Goal: Task Accomplishment & Management: Complete application form

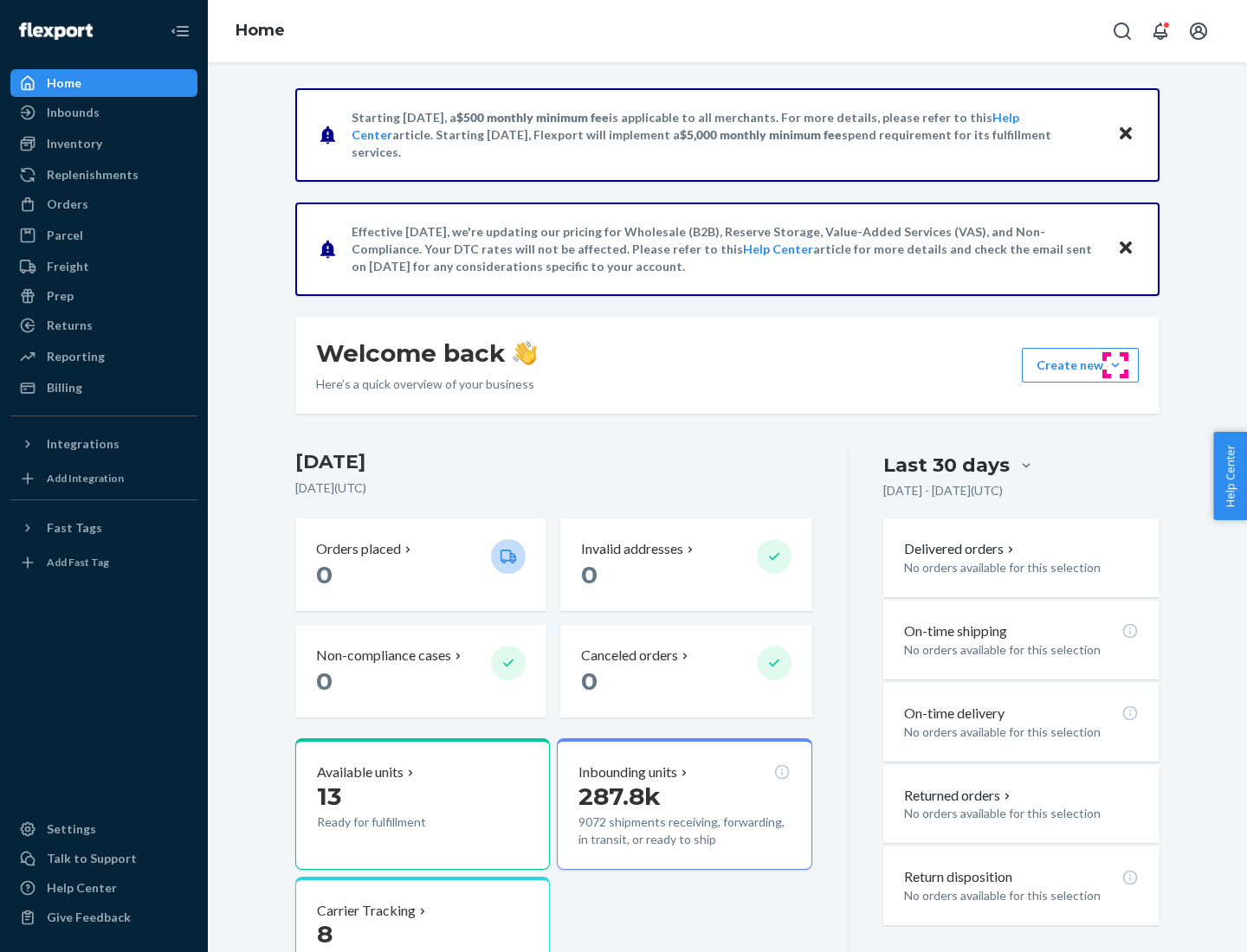
click at [1115, 366] on button "Create new Create new inbound Create new order Create new product" at bounding box center [1080, 366] width 117 height 35
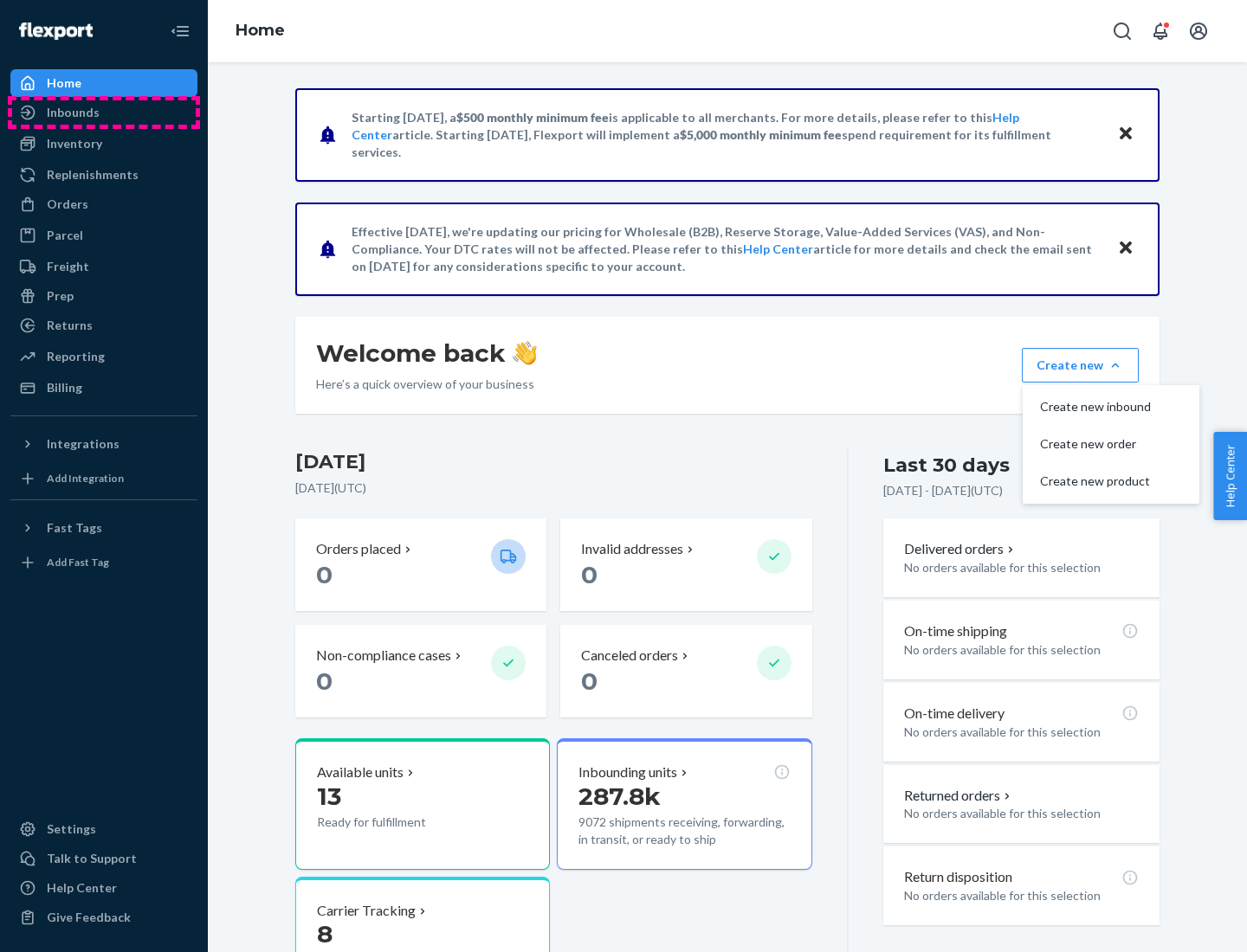
click at [104, 112] on div "Inbounds" at bounding box center [104, 112] width 183 height 24
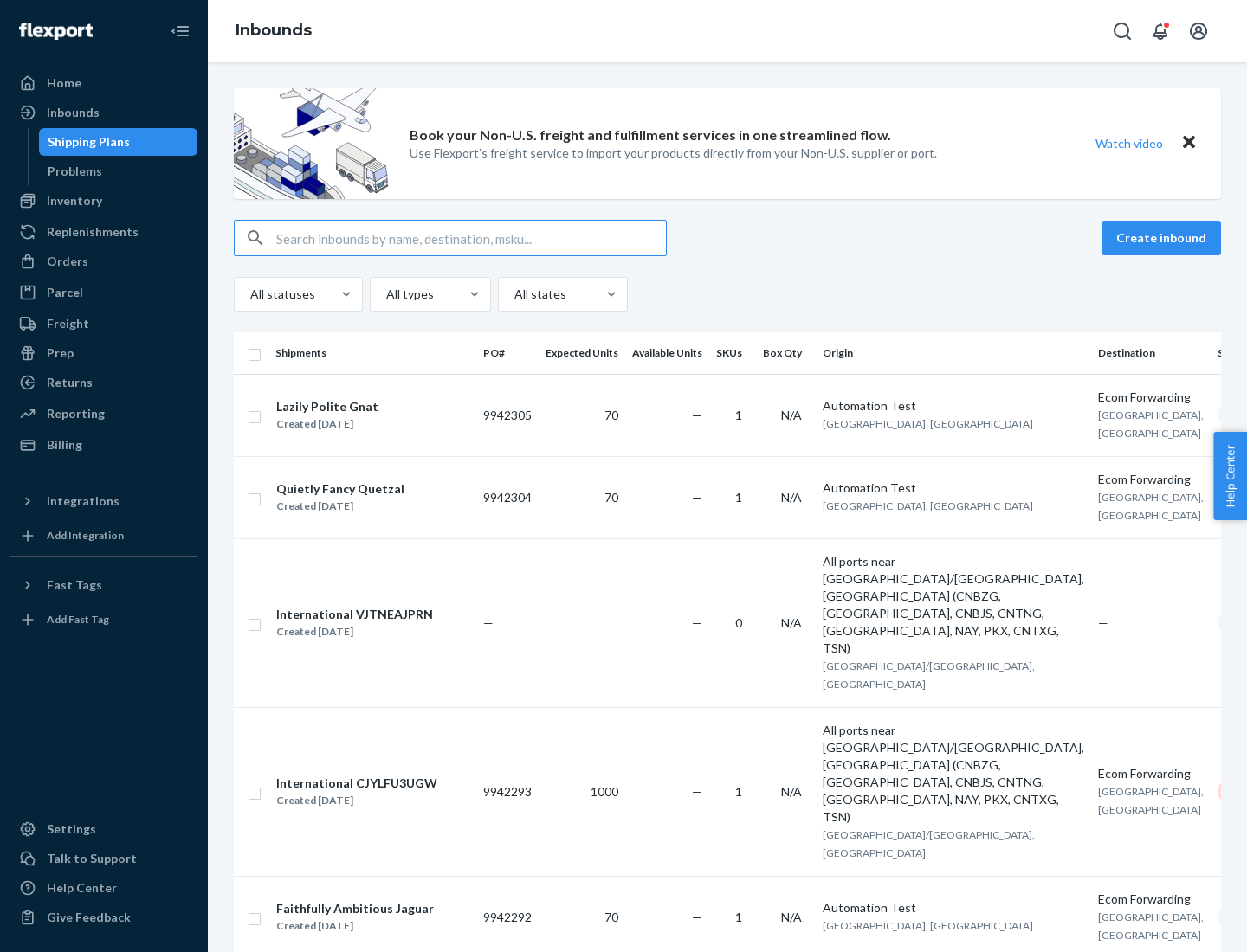
click at [1163, 238] on button "Create inbound" at bounding box center [1161, 238] width 119 height 35
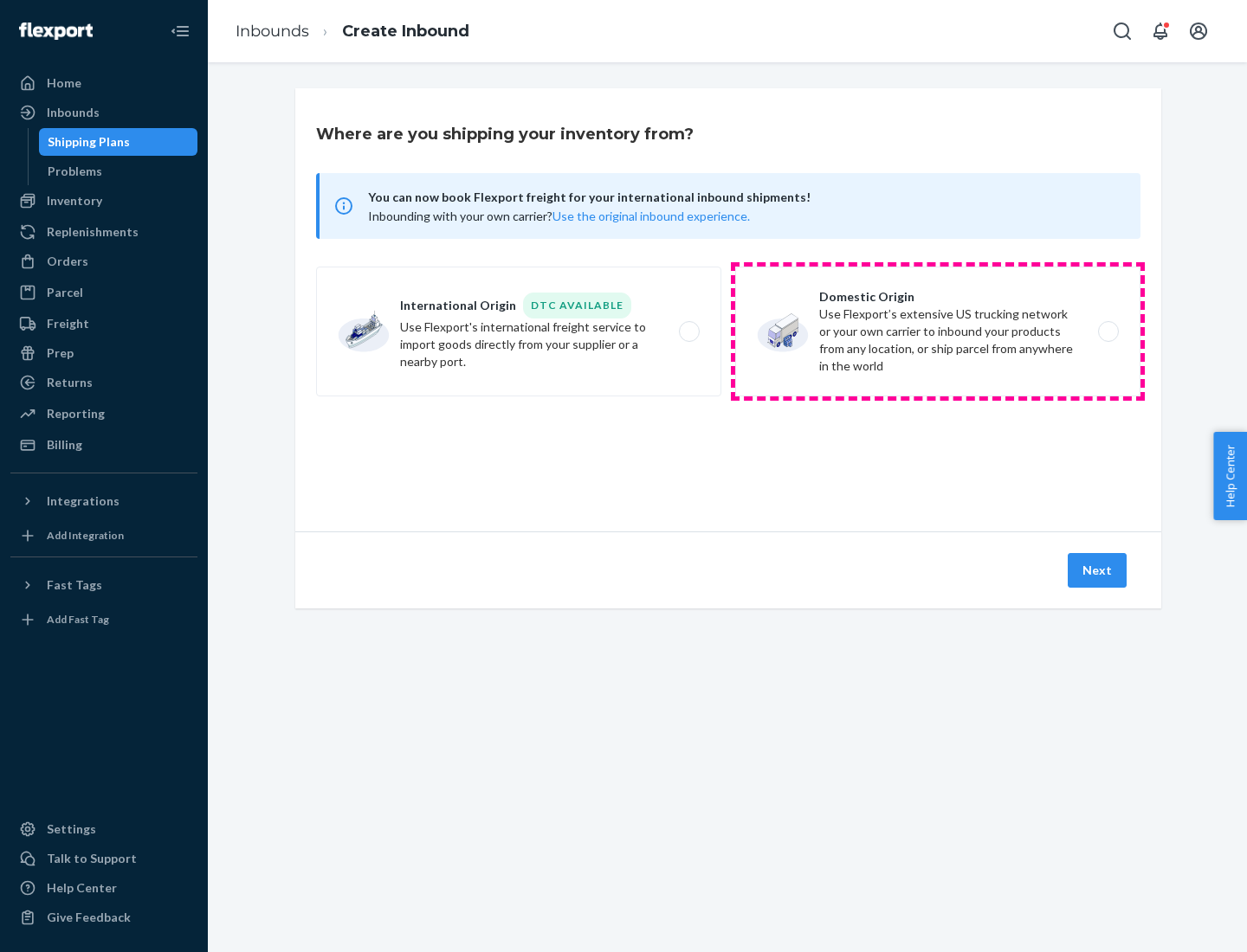
click at [938, 331] on label "Domestic Origin Use Flexport’s extensive US trucking network or your own carrie…" at bounding box center [938, 331] width 405 height 130
click at [1107, 331] on input "Domestic Origin Use Flexport’s extensive US trucking network or your own carrie…" at bounding box center [1113, 332] width 12 height 12
radio input "true"
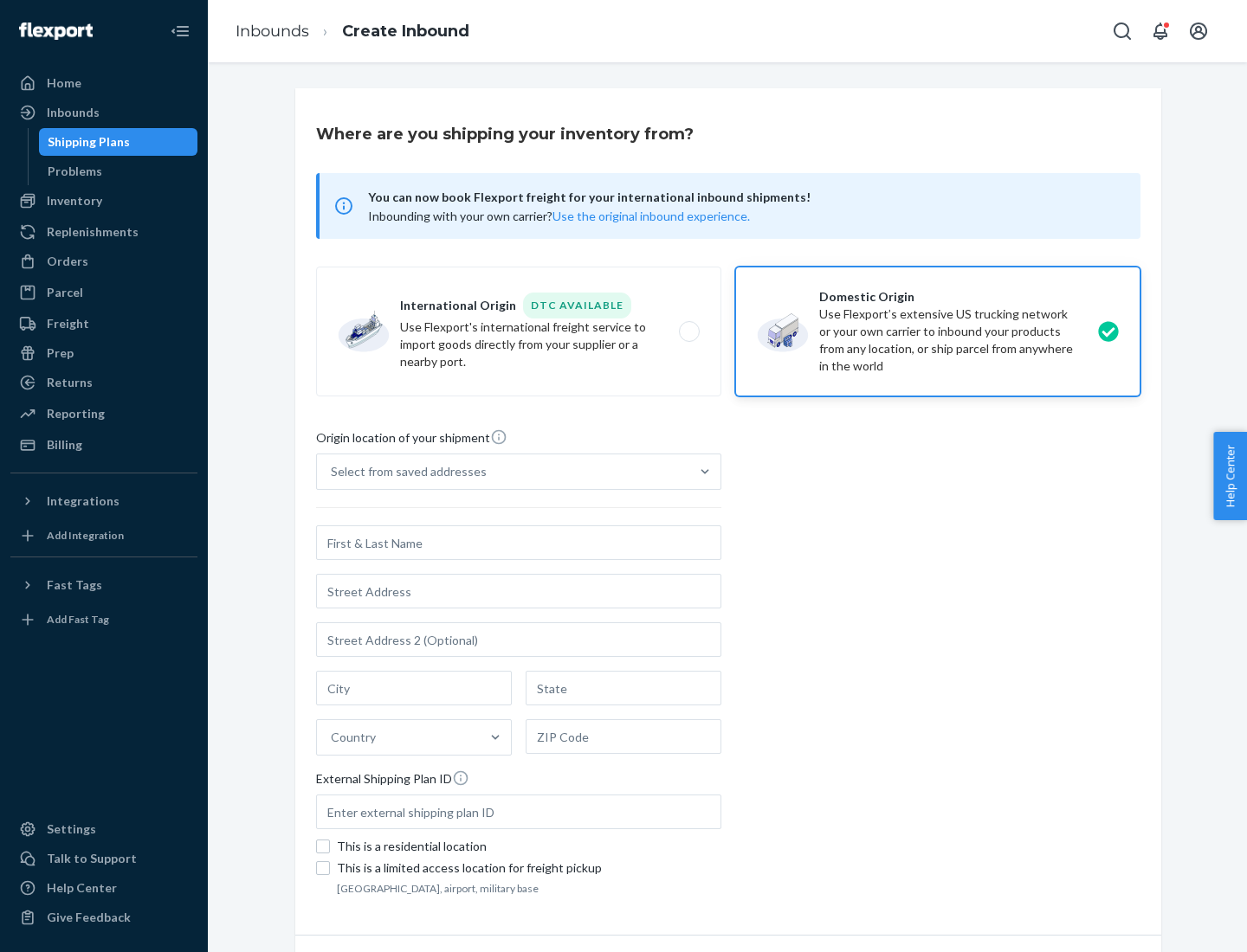
click at [404, 472] on div "Select from saved addresses" at bounding box center [409, 471] width 156 height 17
click at [332, 472] on input "Select from saved addresses" at bounding box center [332, 471] width 2 height 17
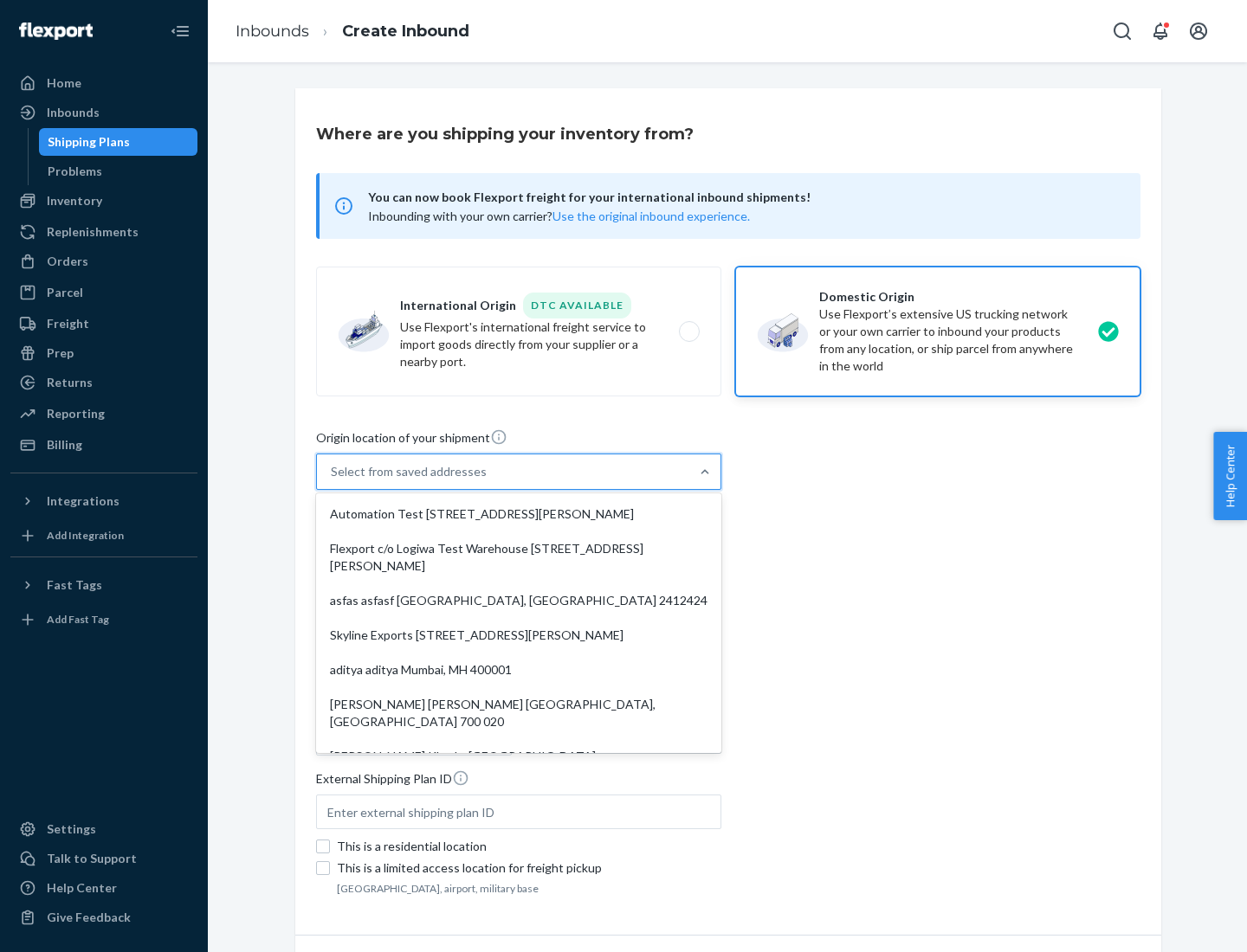
scroll to position [7, 0]
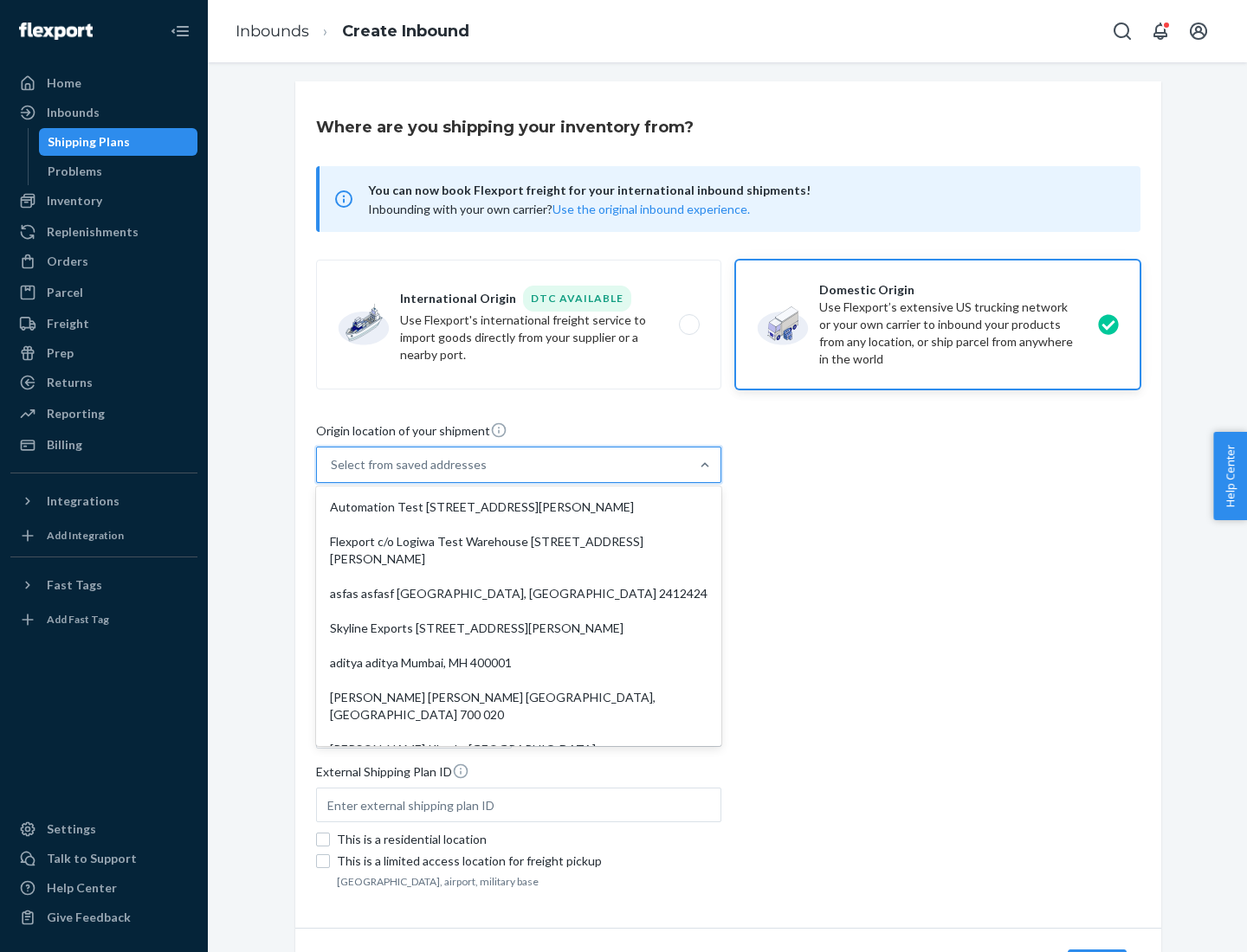
click at [518, 507] on div "Automation Test [STREET_ADDRESS][PERSON_NAME]" at bounding box center [518, 507] width 398 height 35
click at [332, 473] on input "option Automation Test [STREET_ADDRESS][PERSON_NAME]. 9 results available. Use …" at bounding box center [332, 464] width 2 height 17
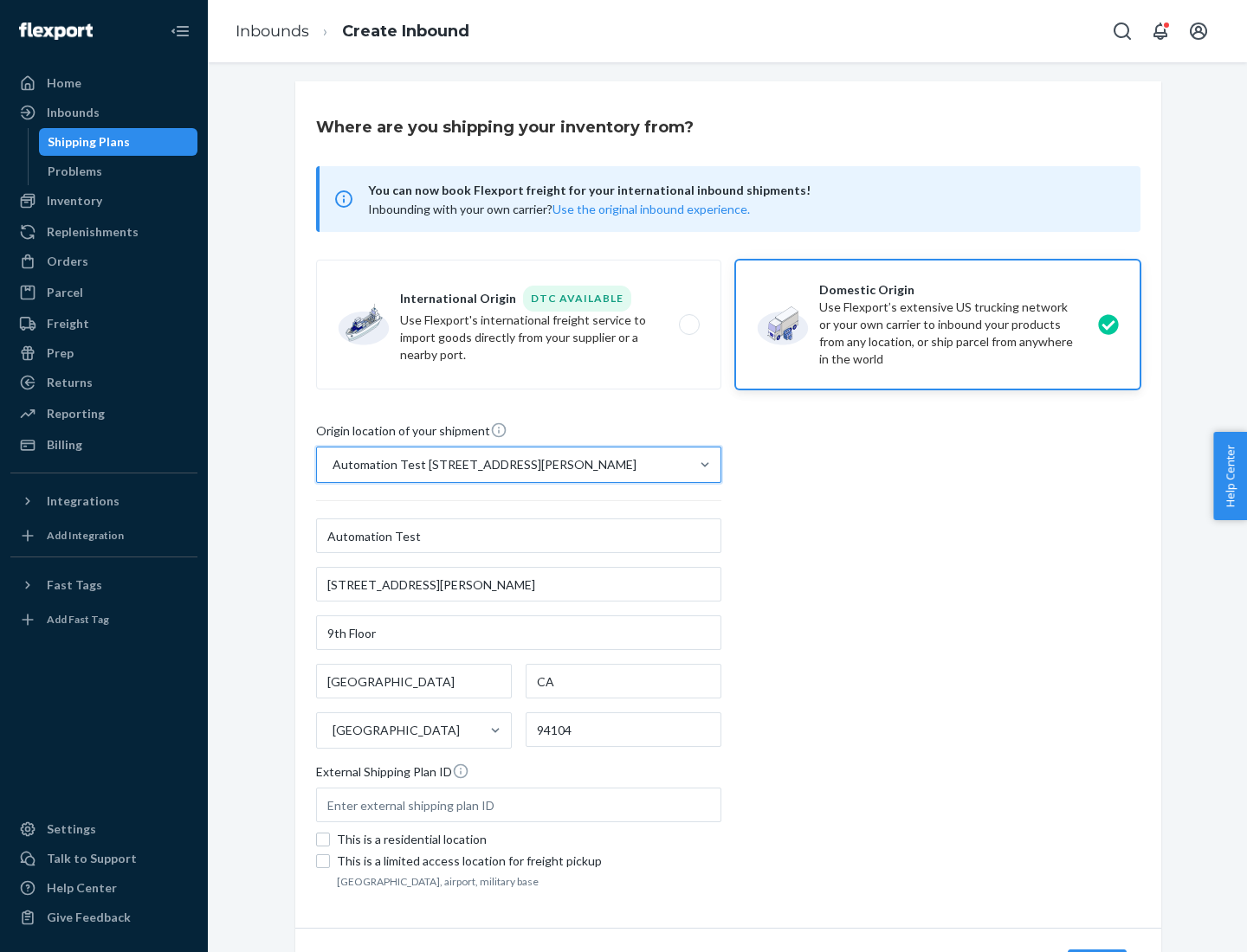
type input "Automation Test"
type input "9th Floor"
type input "[GEOGRAPHIC_DATA]"
type input "CA"
type input "94104"
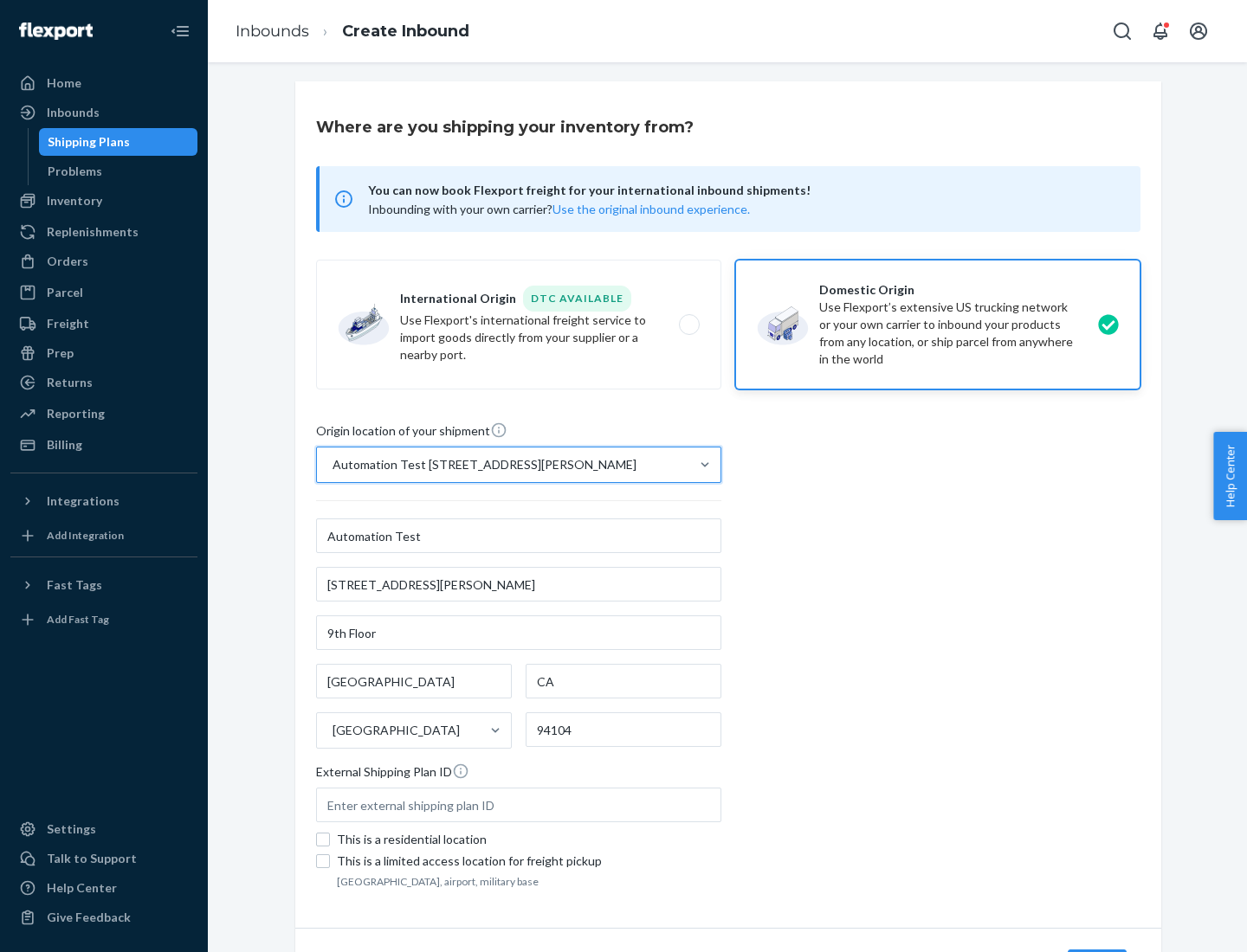
type input "[STREET_ADDRESS][PERSON_NAME]"
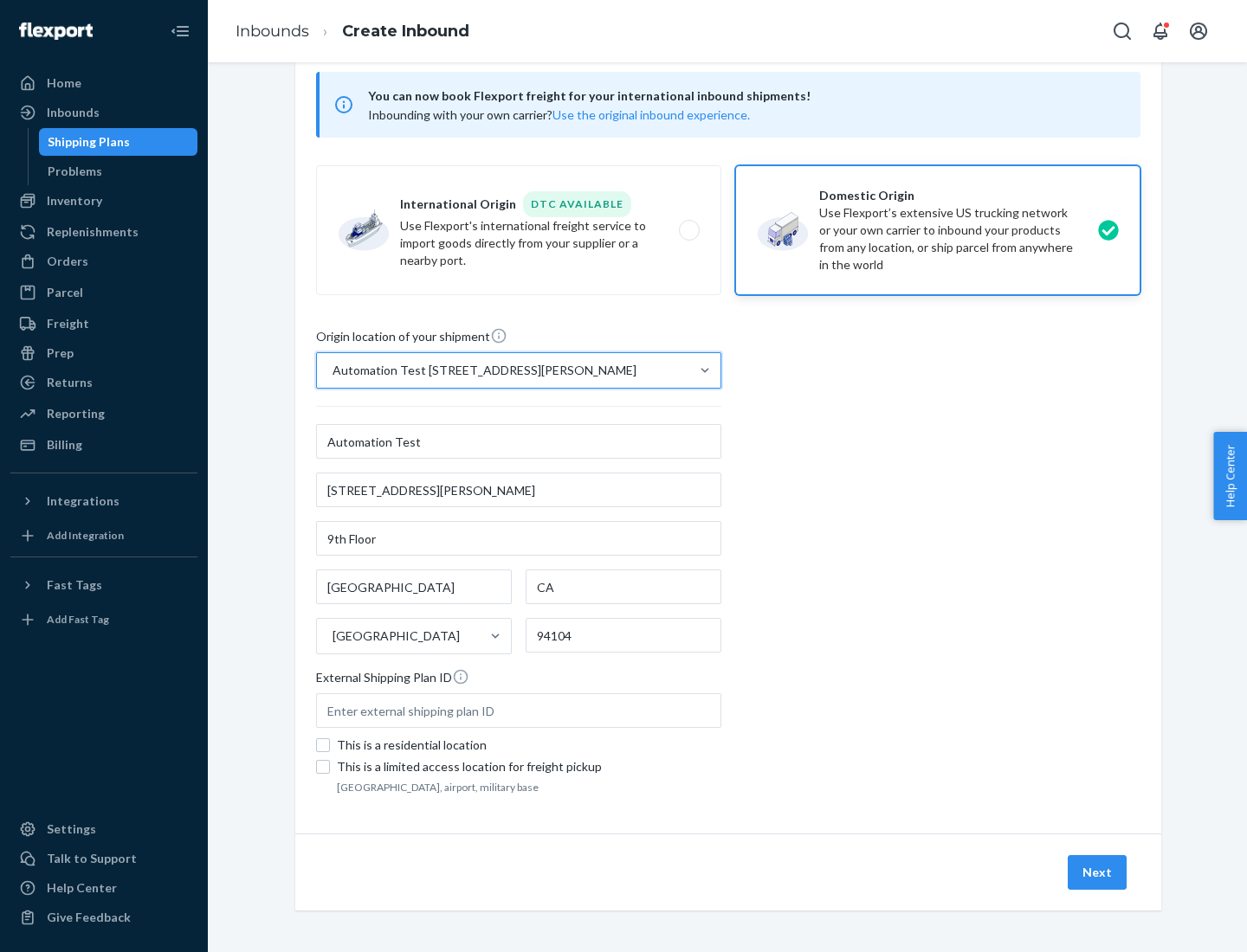
click at [1098, 872] on button "Next" at bounding box center [1096, 872] width 59 height 35
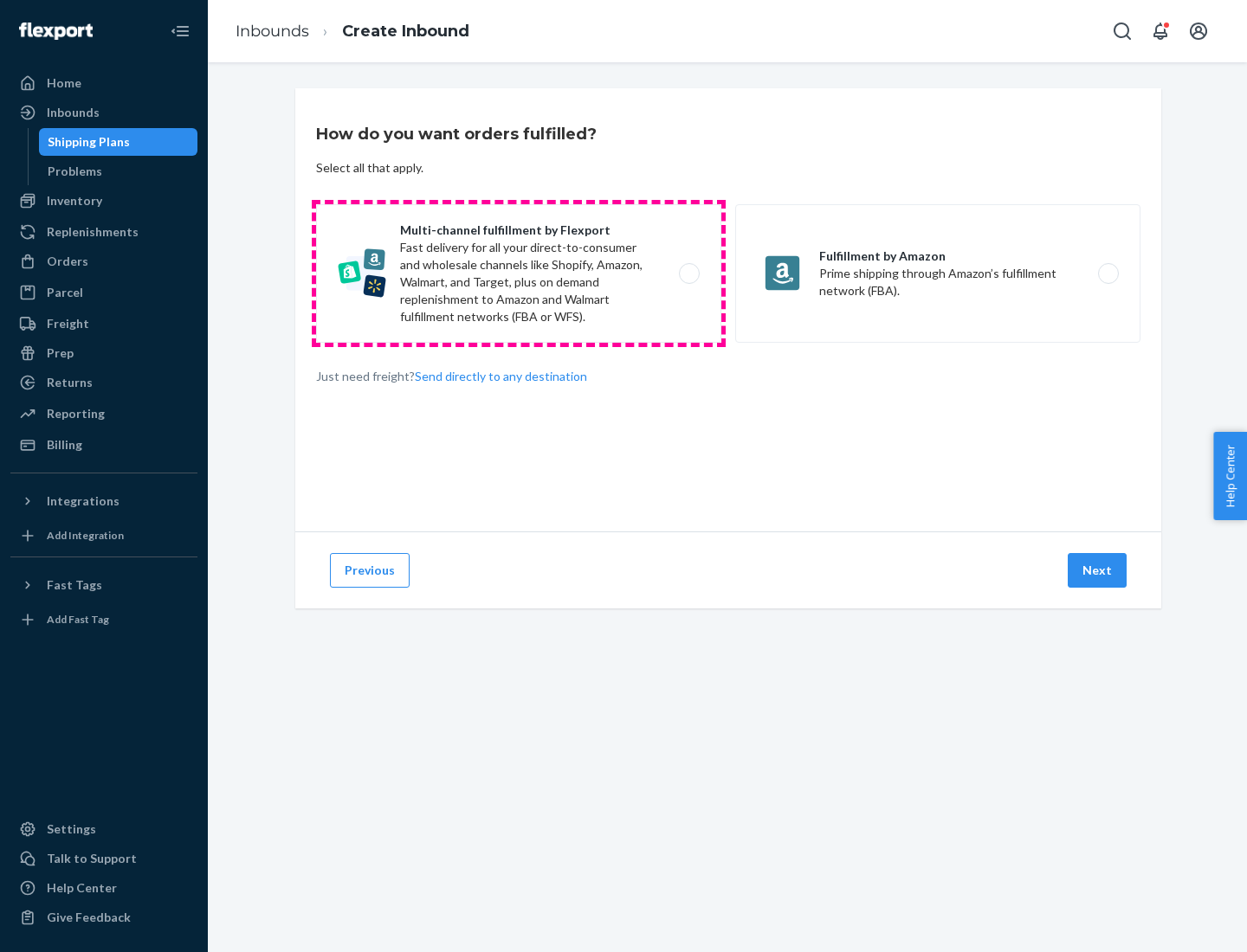
click at [518, 274] on label "Multi-channel fulfillment by Flexport Fast delivery for all your direct-to-cons…" at bounding box center [518, 274] width 405 height 138
click at [688, 274] on input "Multi-channel fulfillment by Flexport Fast delivery for all your direct-to-cons…" at bounding box center [694, 274] width 12 height 12
radio input "true"
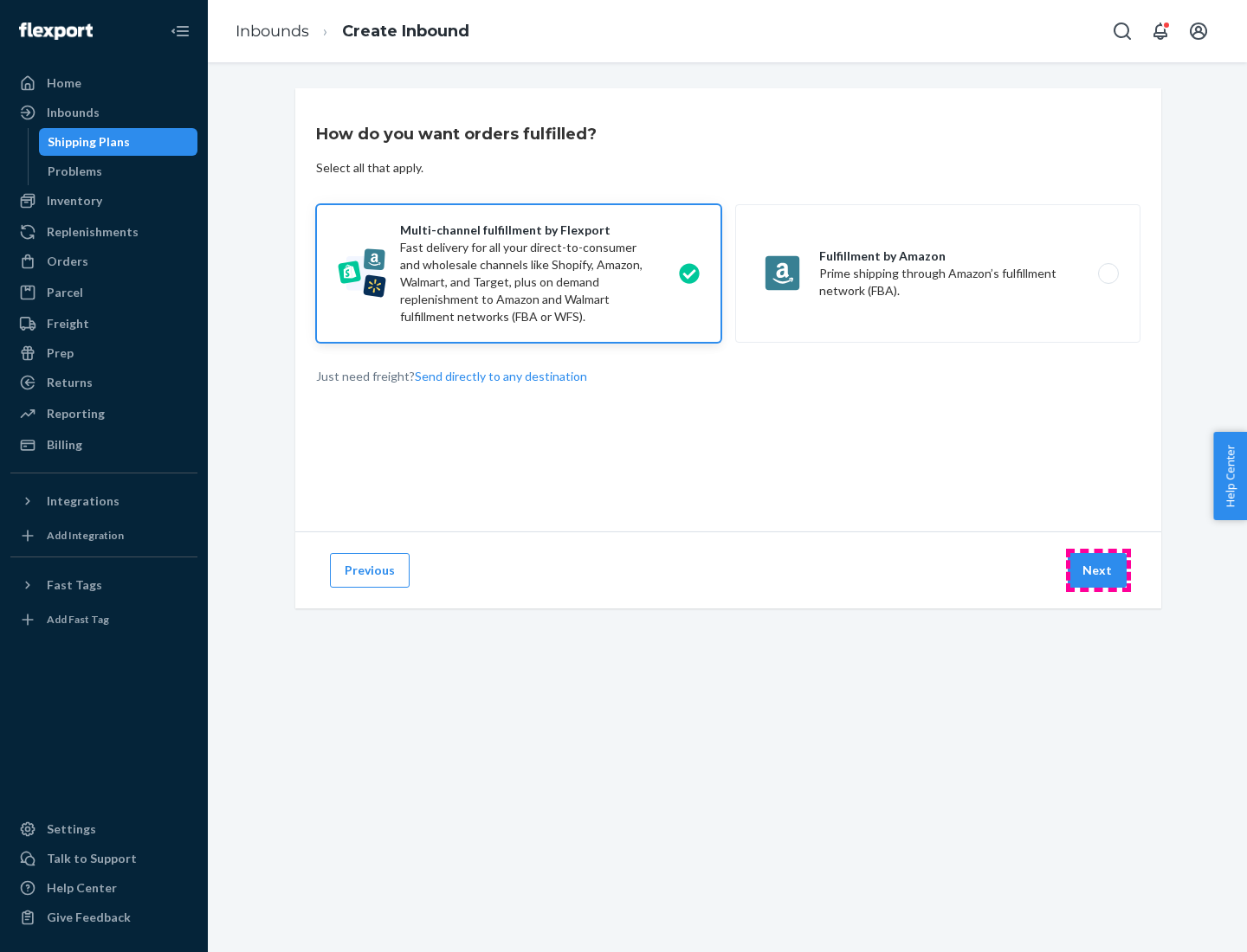
click at [1098, 570] on button "Next" at bounding box center [1096, 570] width 59 height 35
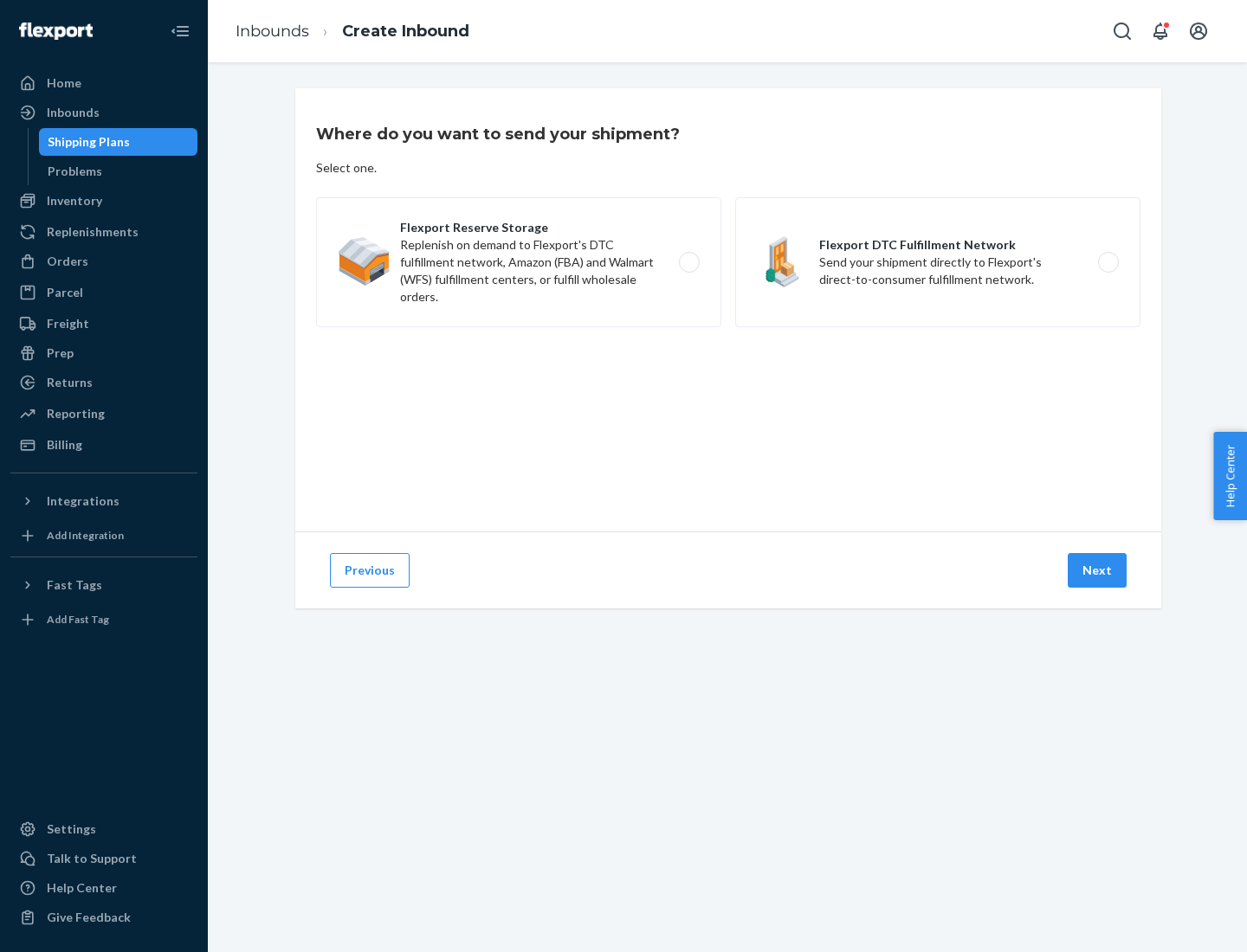
click at [938, 262] on label "Flexport DTC Fulfillment Network Send your shipment directly to Flexport's dire…" at bounding box center [938, 262] width 405 height 130
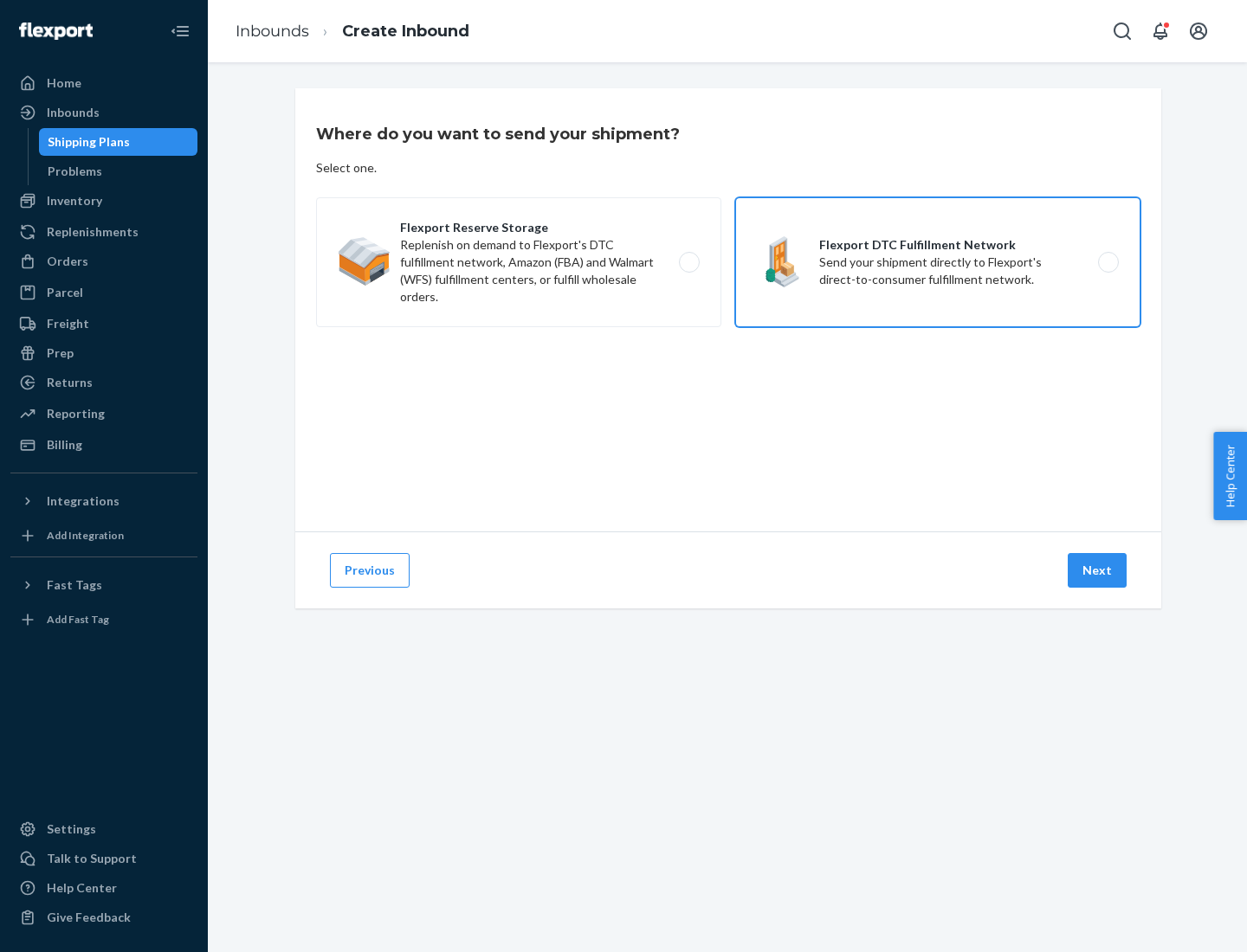
click at [1107, 262] on input "Flexport DTC Fulfillment Network Send your shipment directly to Flexport's dire…" at bounding box center [1113, 263] width 12 height 12
radio input "true"
click at [1098, 570] on button "Next" at bounding box center [1096, 570] width 59 height 35
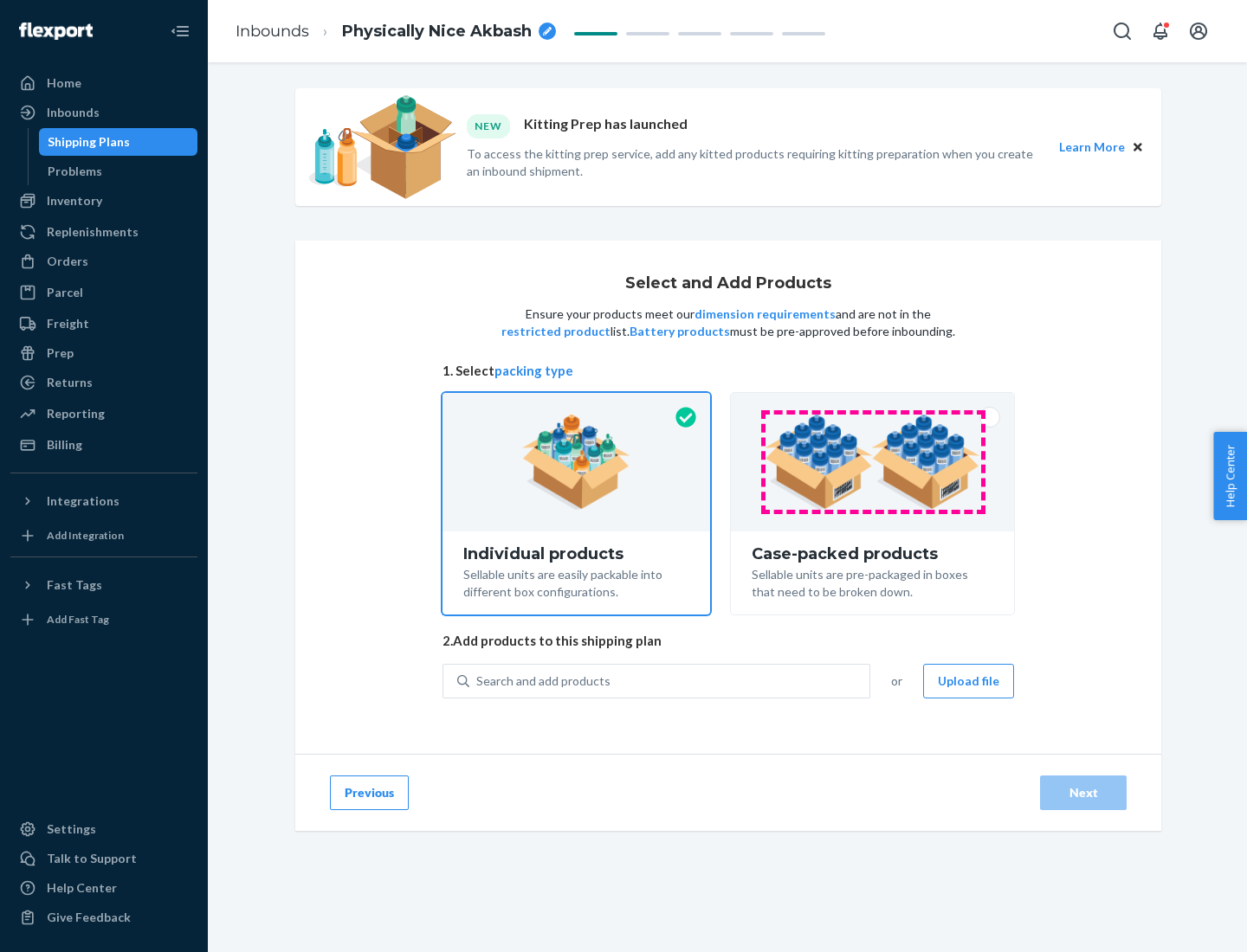
click at [873, 463] on img at bounding box center [872, 462] width 216 height 95
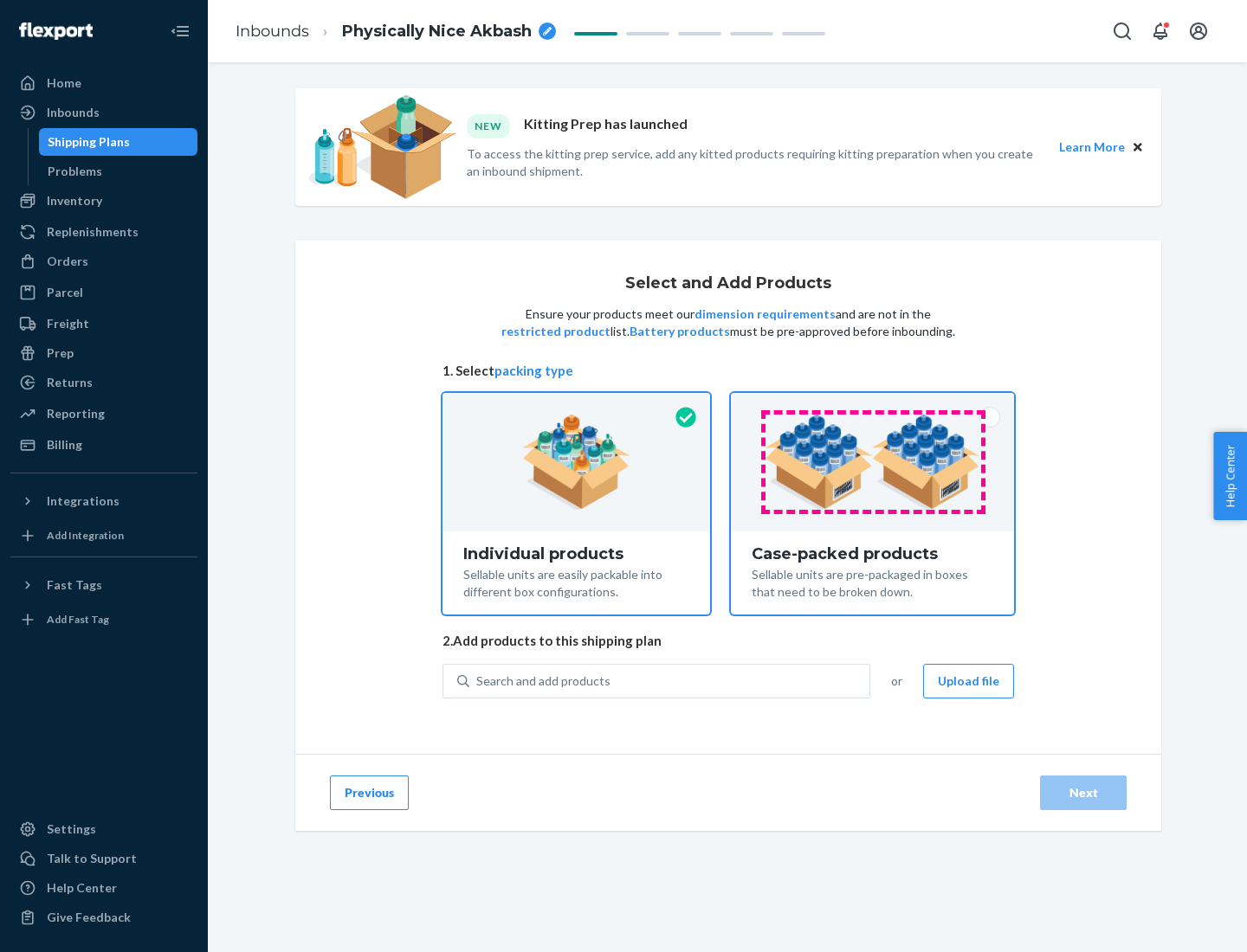
click at [873, 404] on input "Case-packed products Sellable units are pre-packaged in boxes that need to be b…" at bounding box center [873, 398] width 12 height 12
radio input "true"
radio input "false"
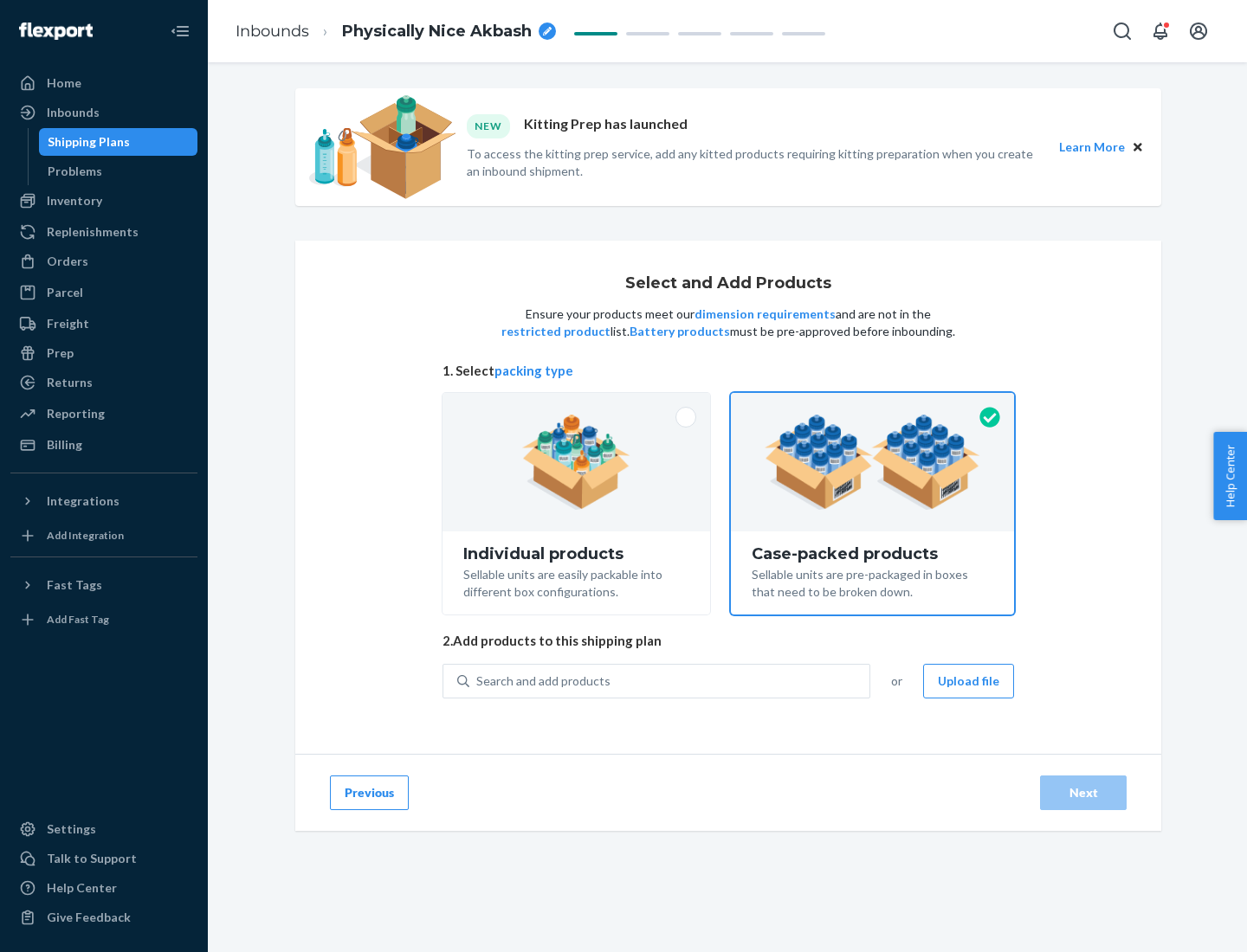
click at [670, 680] on div "Search and add products" at bounding box center [669, 681] width 400 height 31
click at [478, 680] on input "Search and add products" at bounding box center [477, 681] width 2 height 17
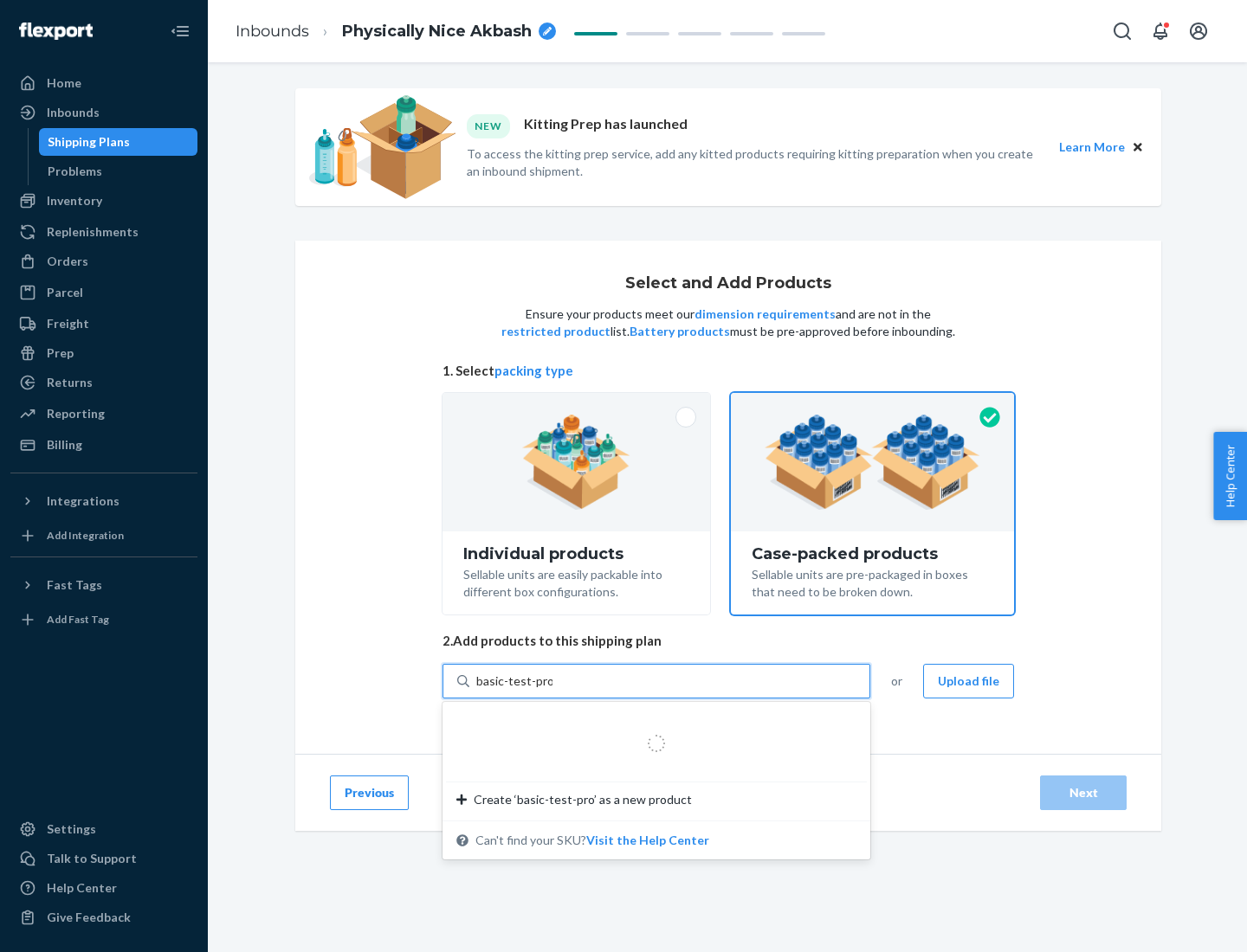
type input "basic-test-product-1"
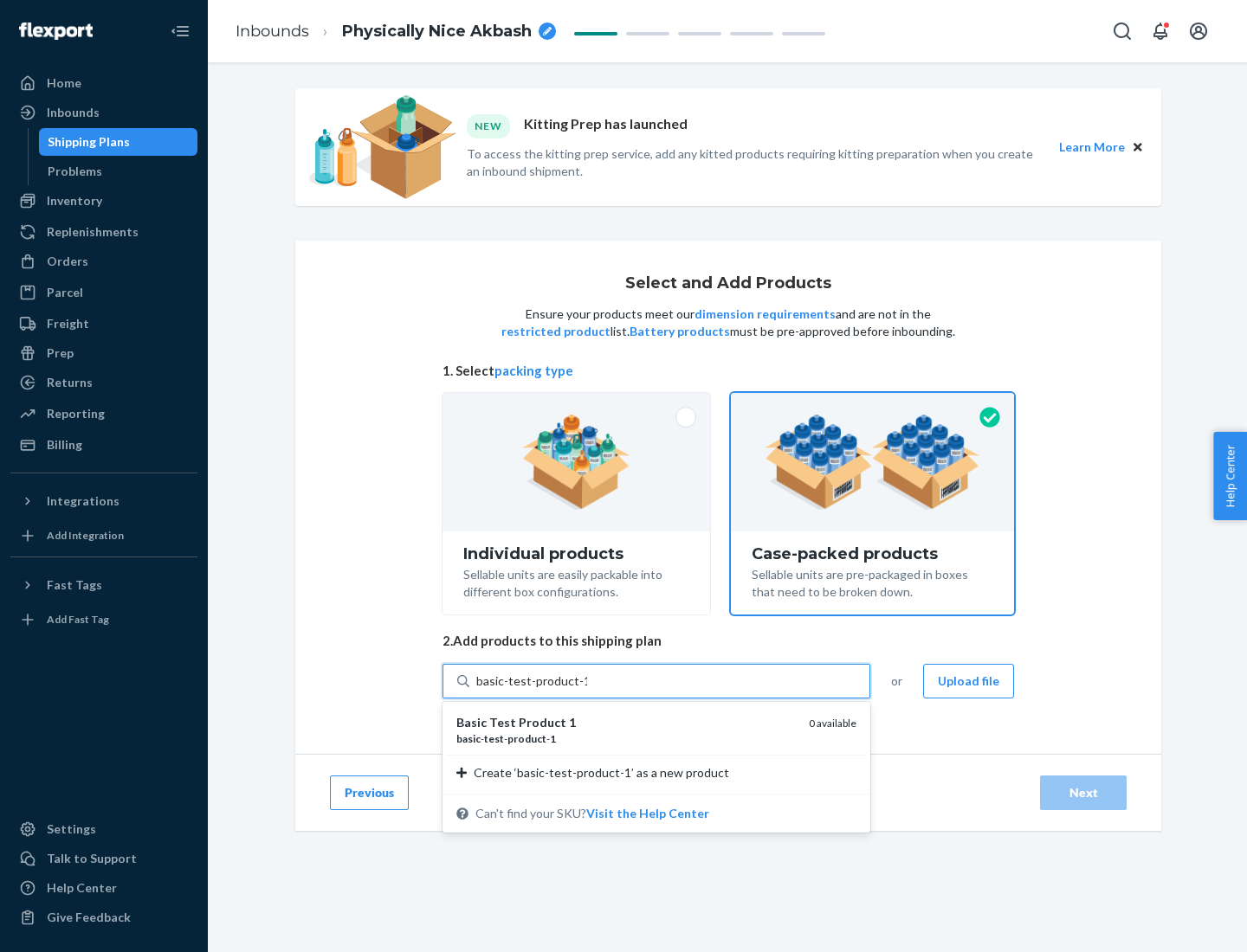
click at [626, 738] on div "basic - test - product - 1" at bounding box center [625, 738] width 339 height 14
click at [587, 690] on input "basic-test-product-1" at bounding box center [531, 681] width 110 height 17
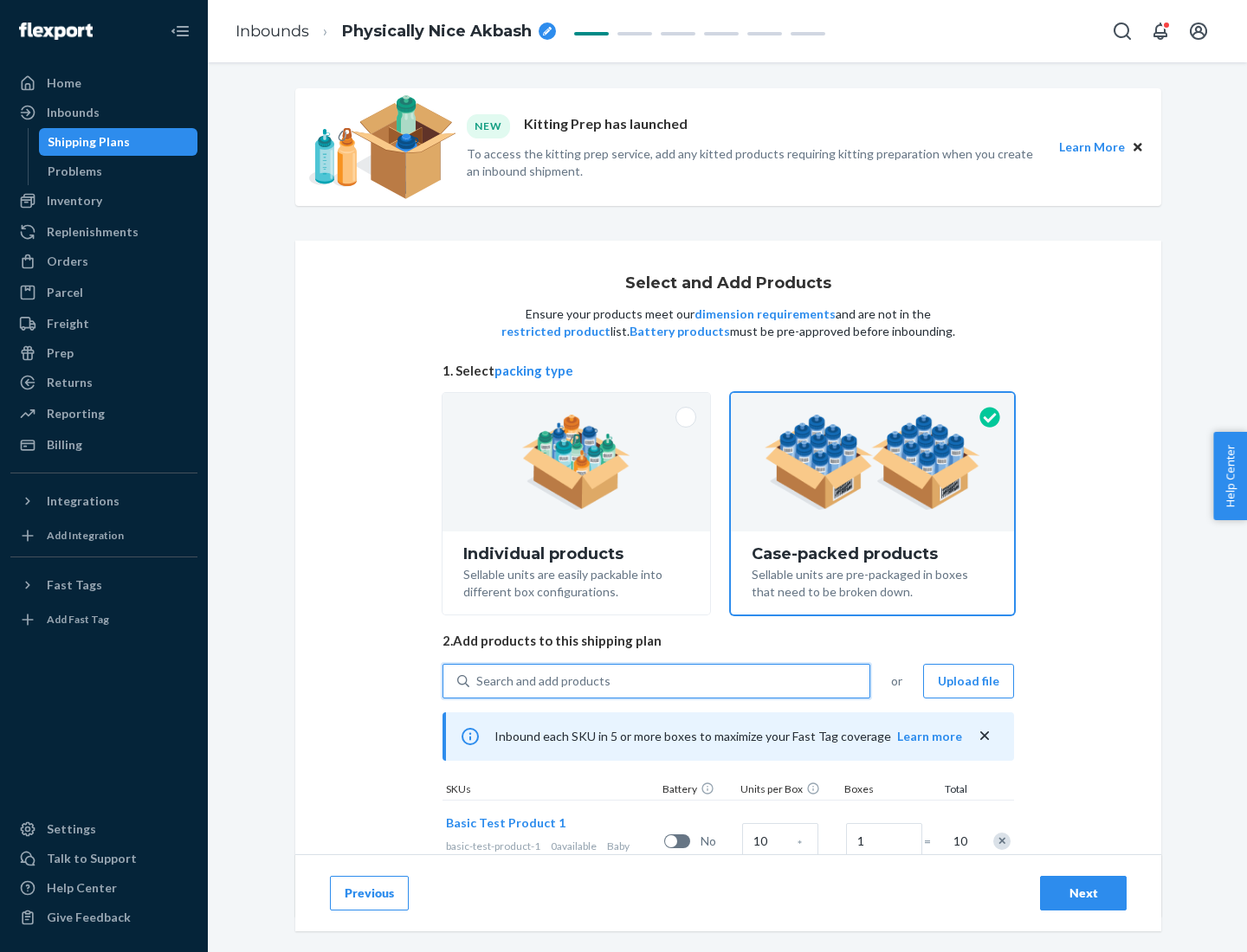
scroll to position [62, 0]
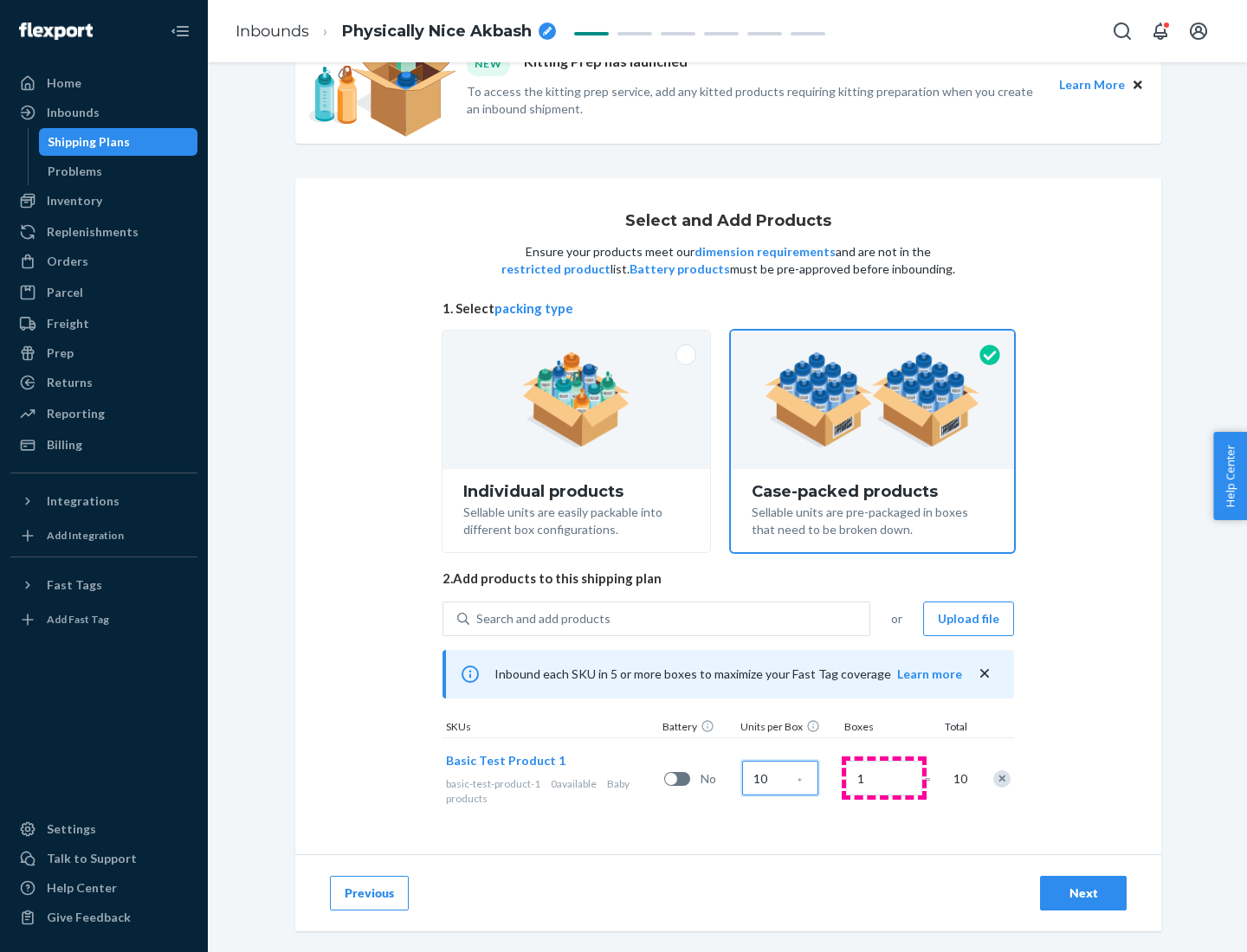
type input "10"
type input "7"
click at [1083, 893] on div "Next" at bounding box center [1083, 893] width 58 height 17
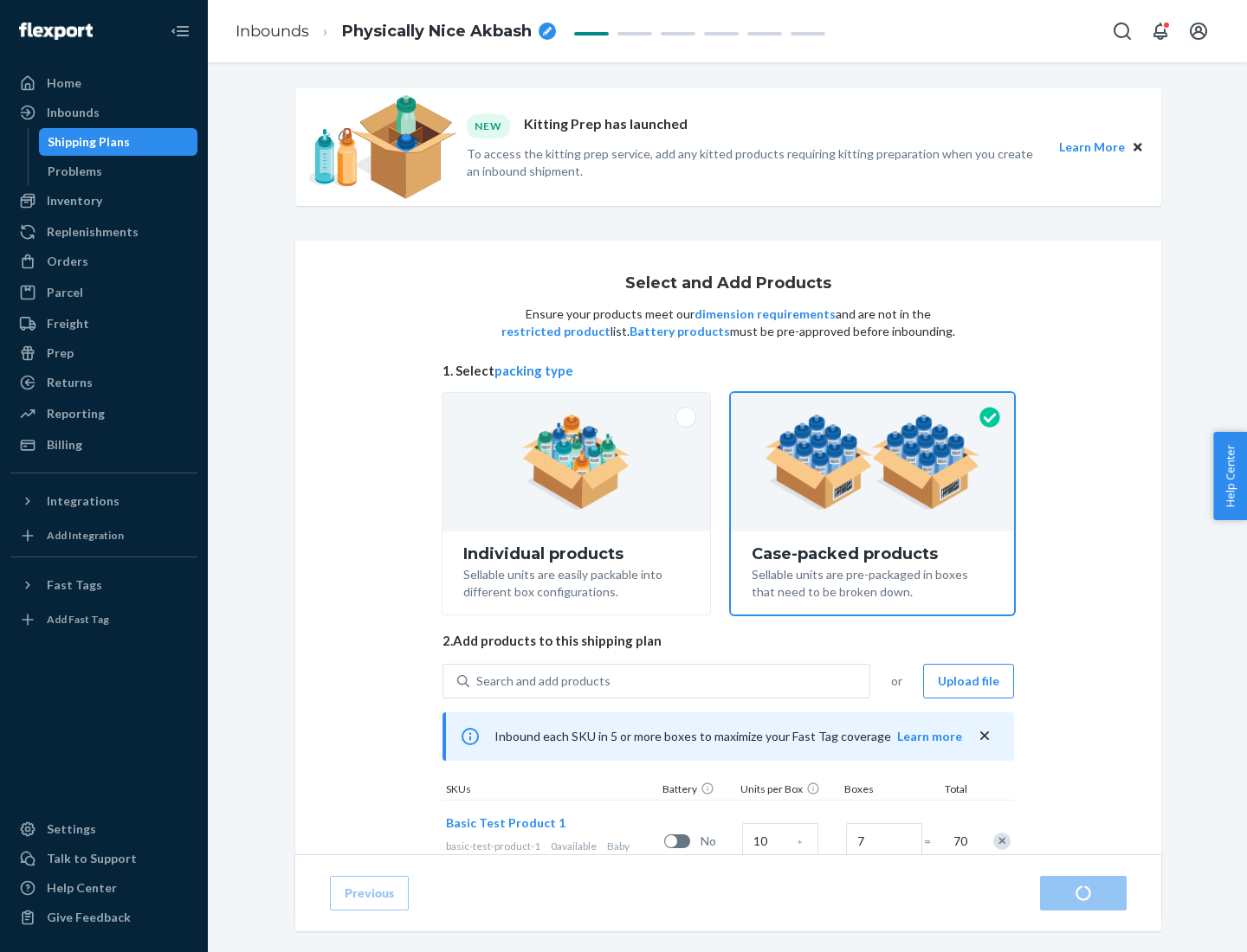
radio input "true"
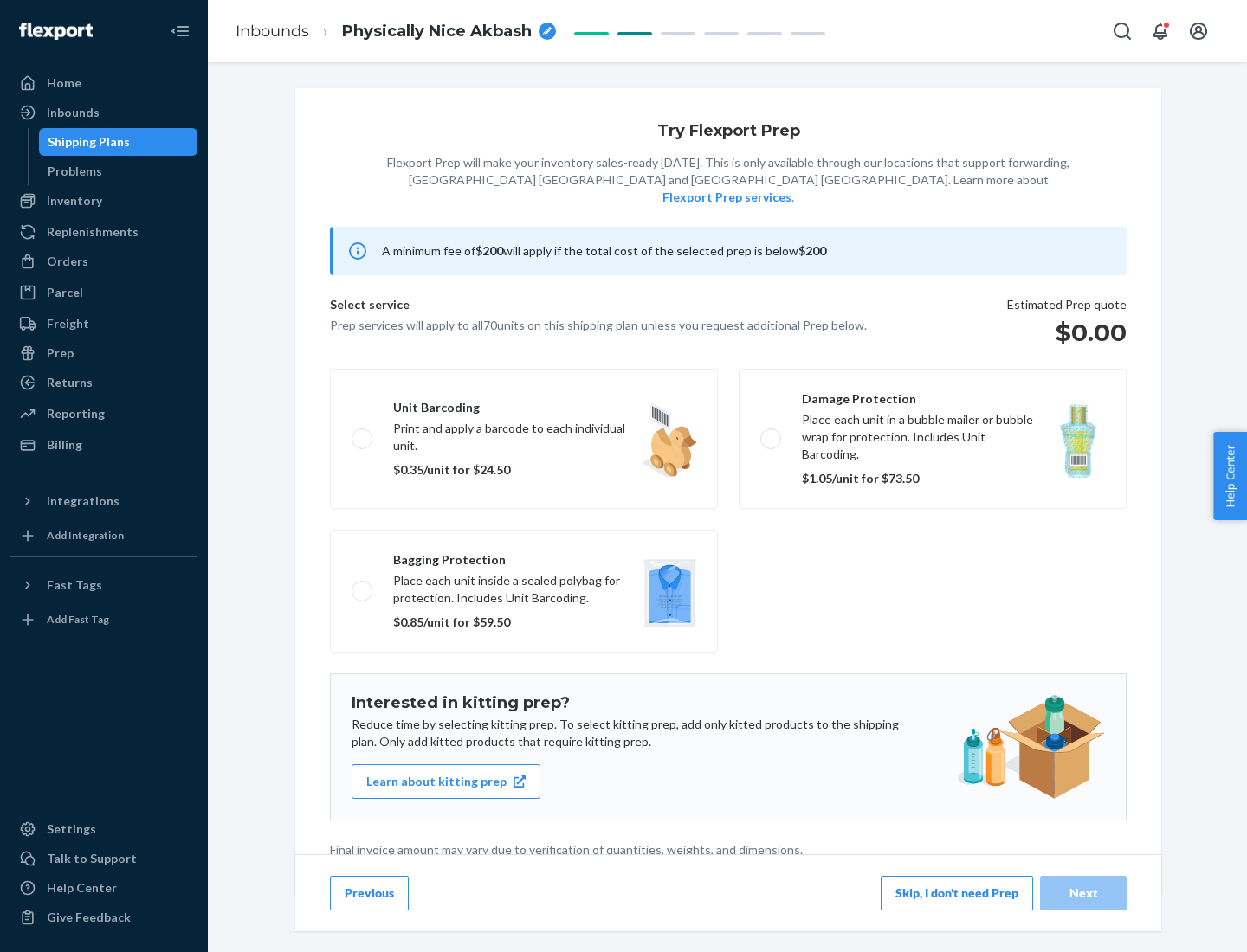
scroll to position [5, 0]
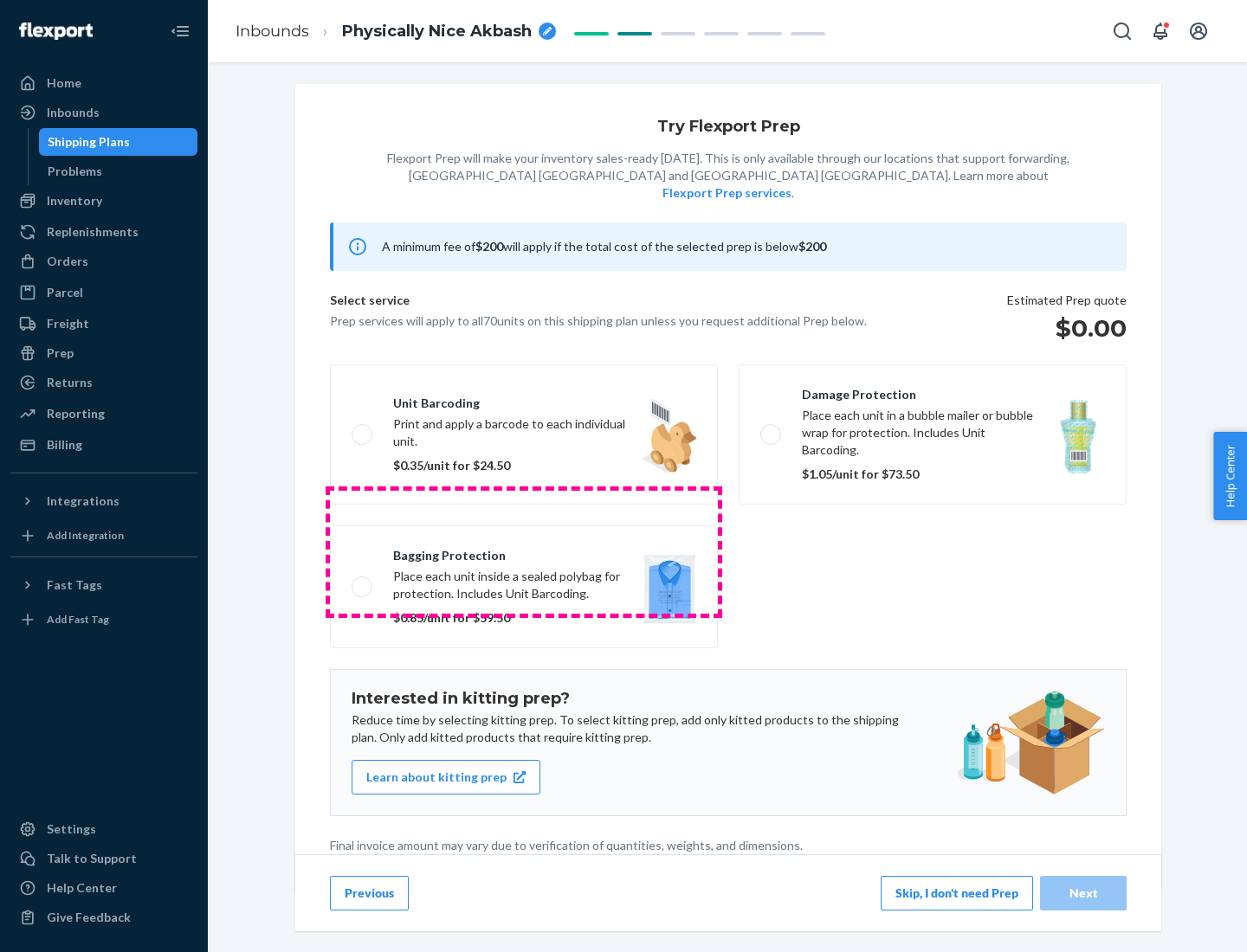
click at [524, 551] on label "Bagging protection Place each unit inside a sealed polybag for protection. Incl…" at bounding box center [524, 586] width 388 height 123
click at [363, 581] on input "Bagging protection Place each unit inside a sealed polybag for protection. Incl…" at bounding box center [357, 586] width 12 height 12
checkbox input "true"
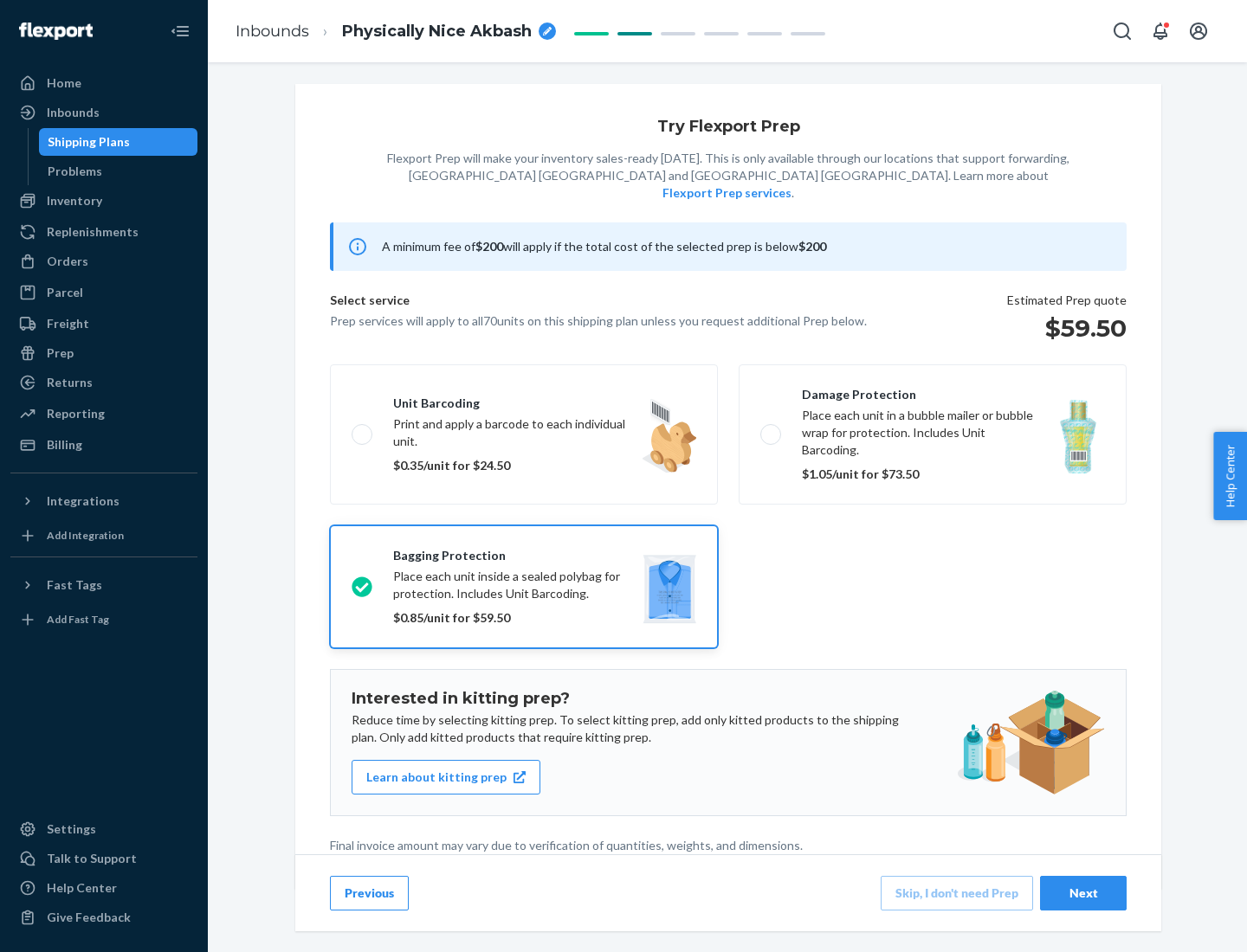
click at [1083, 892] on div "Next" at bounding box center [1083, 893] width 58 height 17
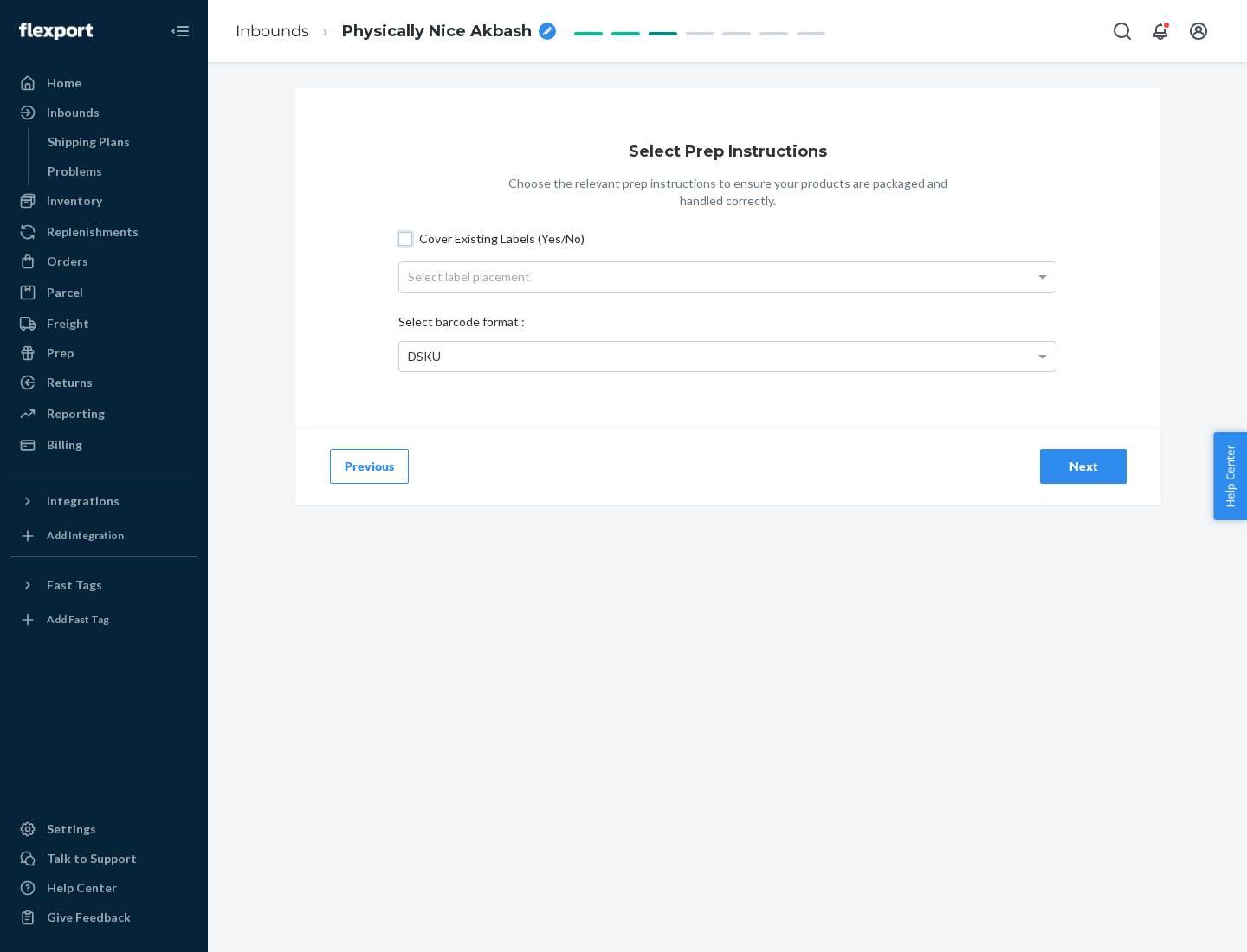
click at [405, 238] on input "Cover Existing Labels (Yes/No)" at bounding box center [405, 239] width 13 height 13
checkbox input "true"
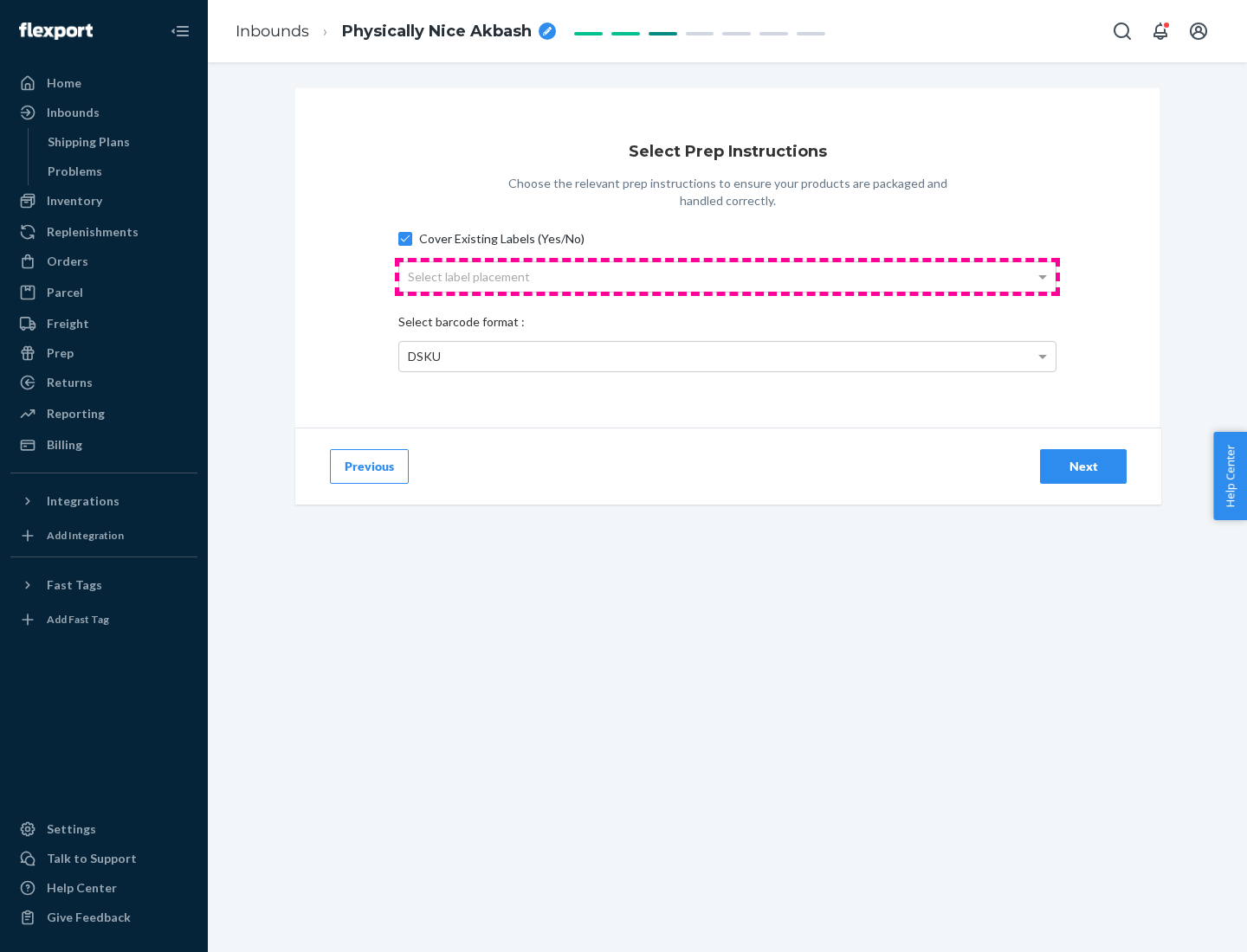
click at [728, 276] on div "Select label placement" at bounding box center [728, 276] width 657 height 30
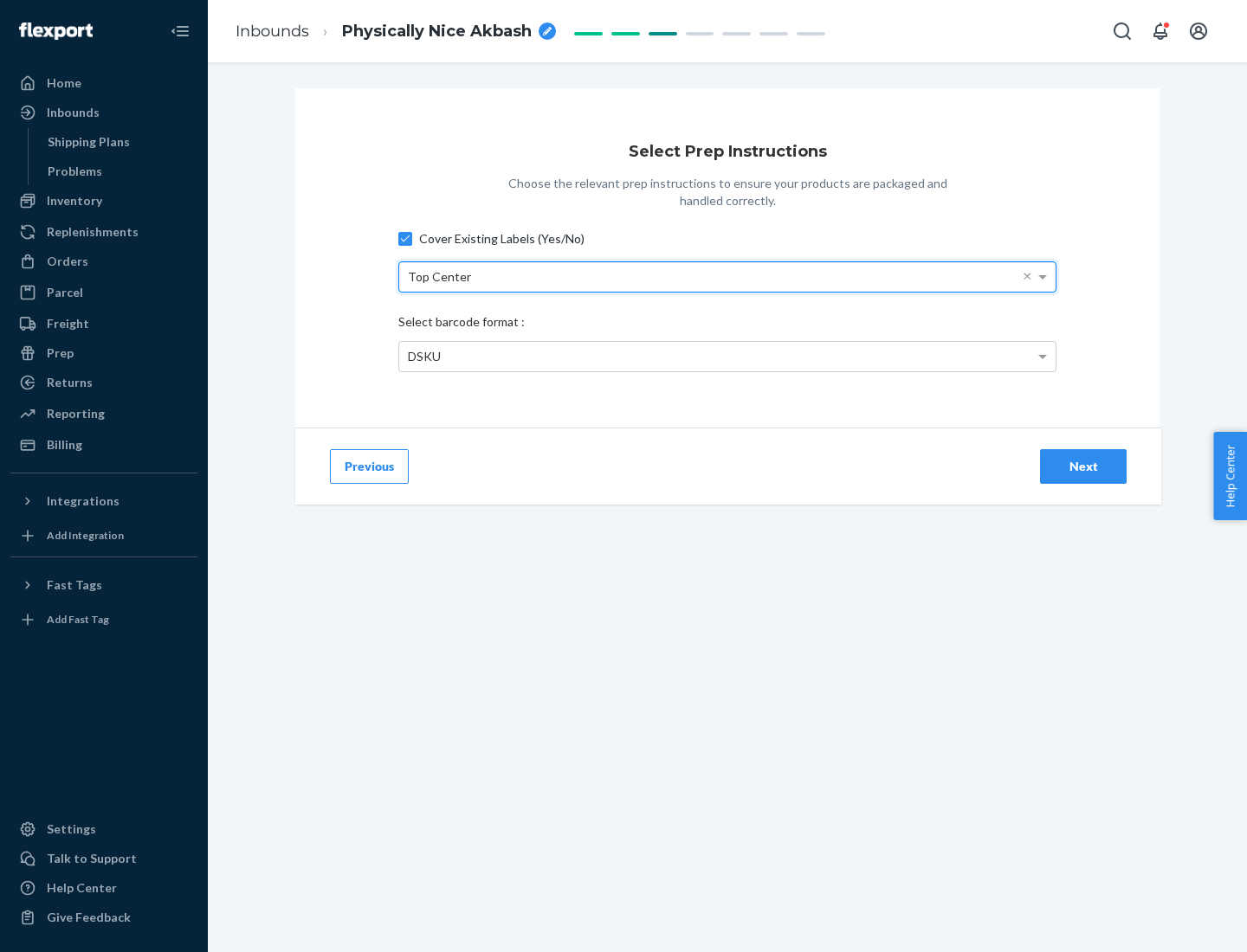
click at [728, 356] on div "DSKU" at bounding box center [728, 356] width 657 height 30
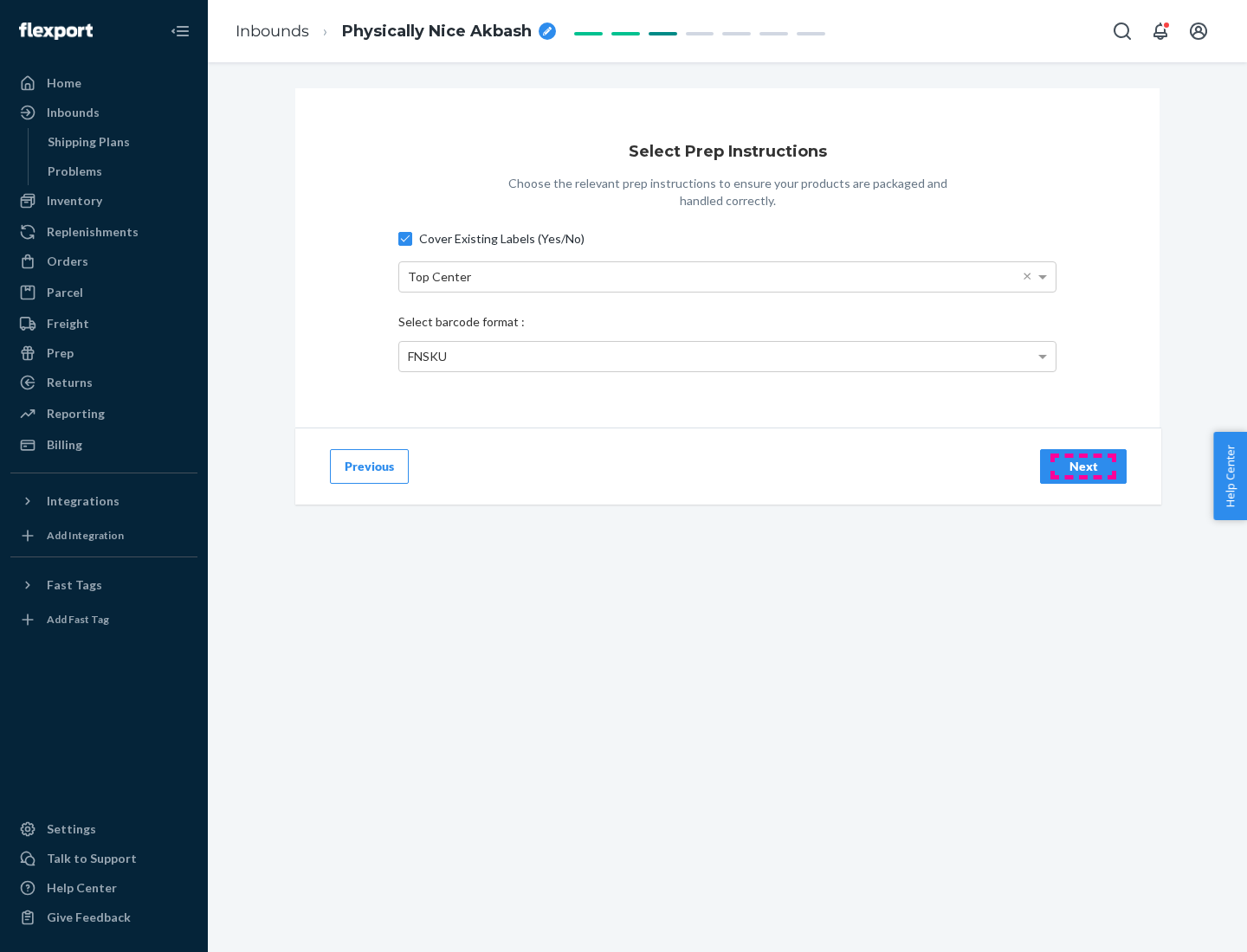
click at [1083, 465] on div "Next" at bounding box center [1083, 466] width 58 height 17
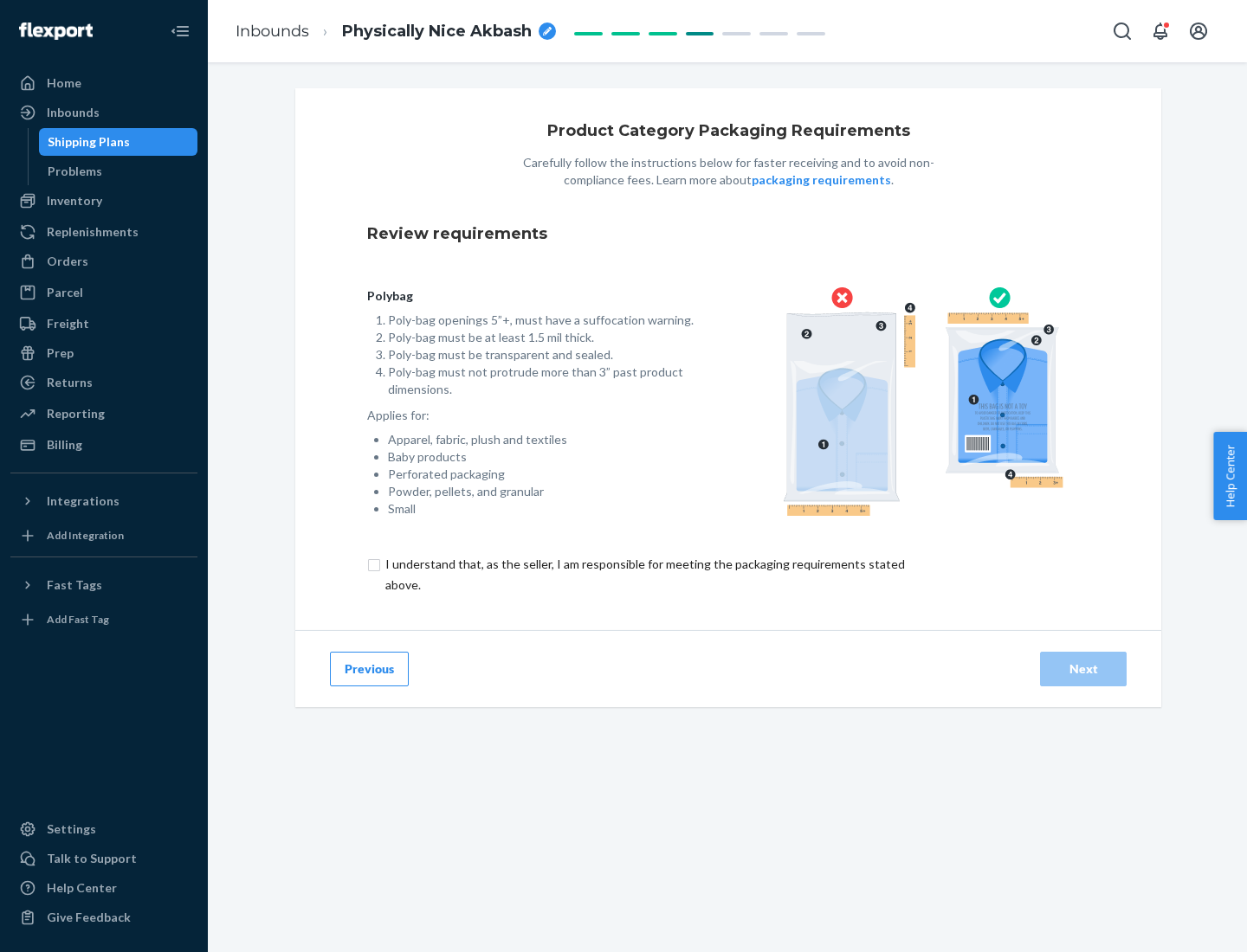
click at [643, 574] on input "checkbox" at bounding box center [655, 574] width 576 height 41
checkbox input "true"
click at [1083, 668] on div "Next" at bounding box center [1083, 669] width 58 height 17
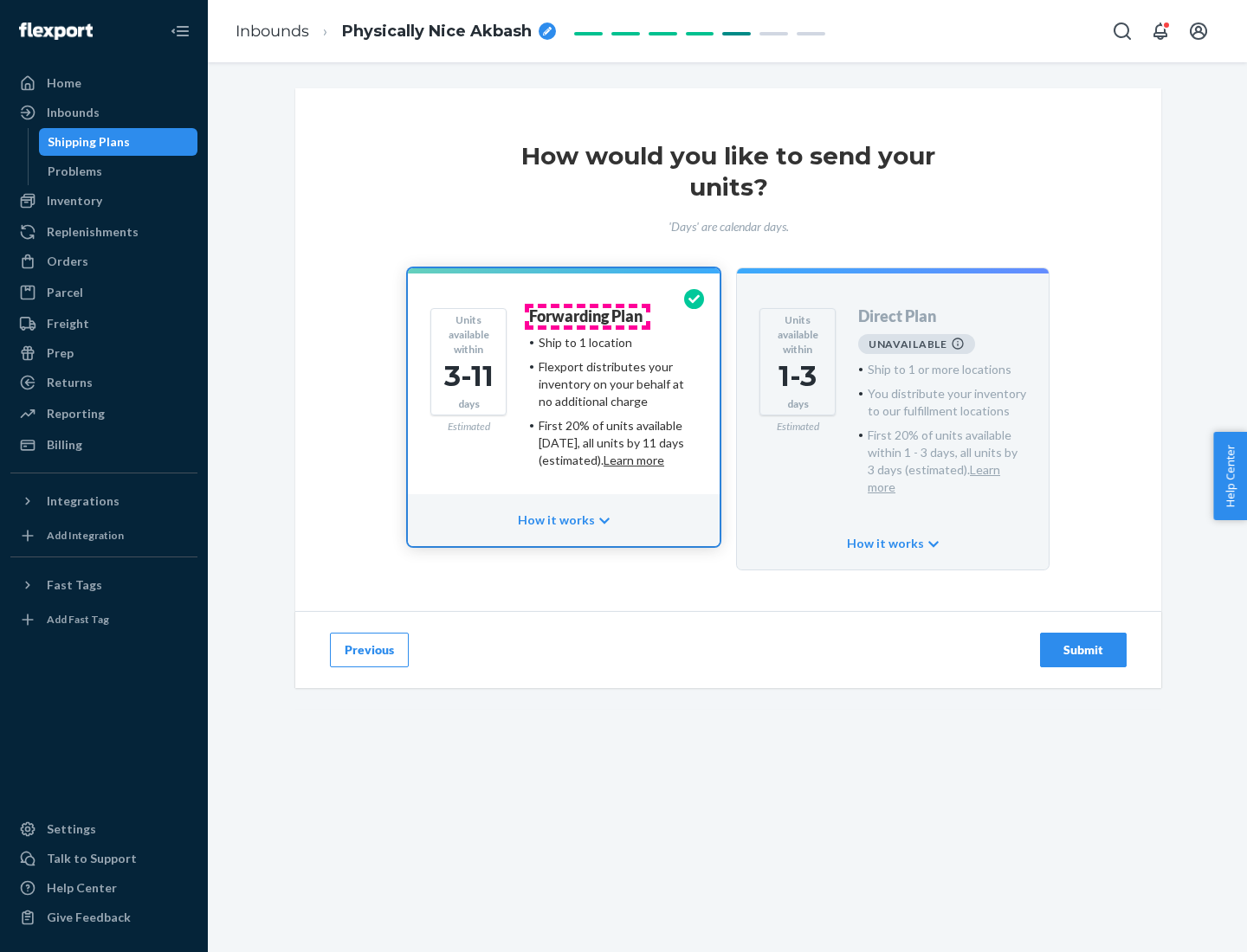
click at [587, 316] on h4 "Forwarding Plan" at bounding box center [586, 317] width 113 height 17
click at [1083, 641] on div "Submit" at bounding box center [1083, 650] width 58 height 17
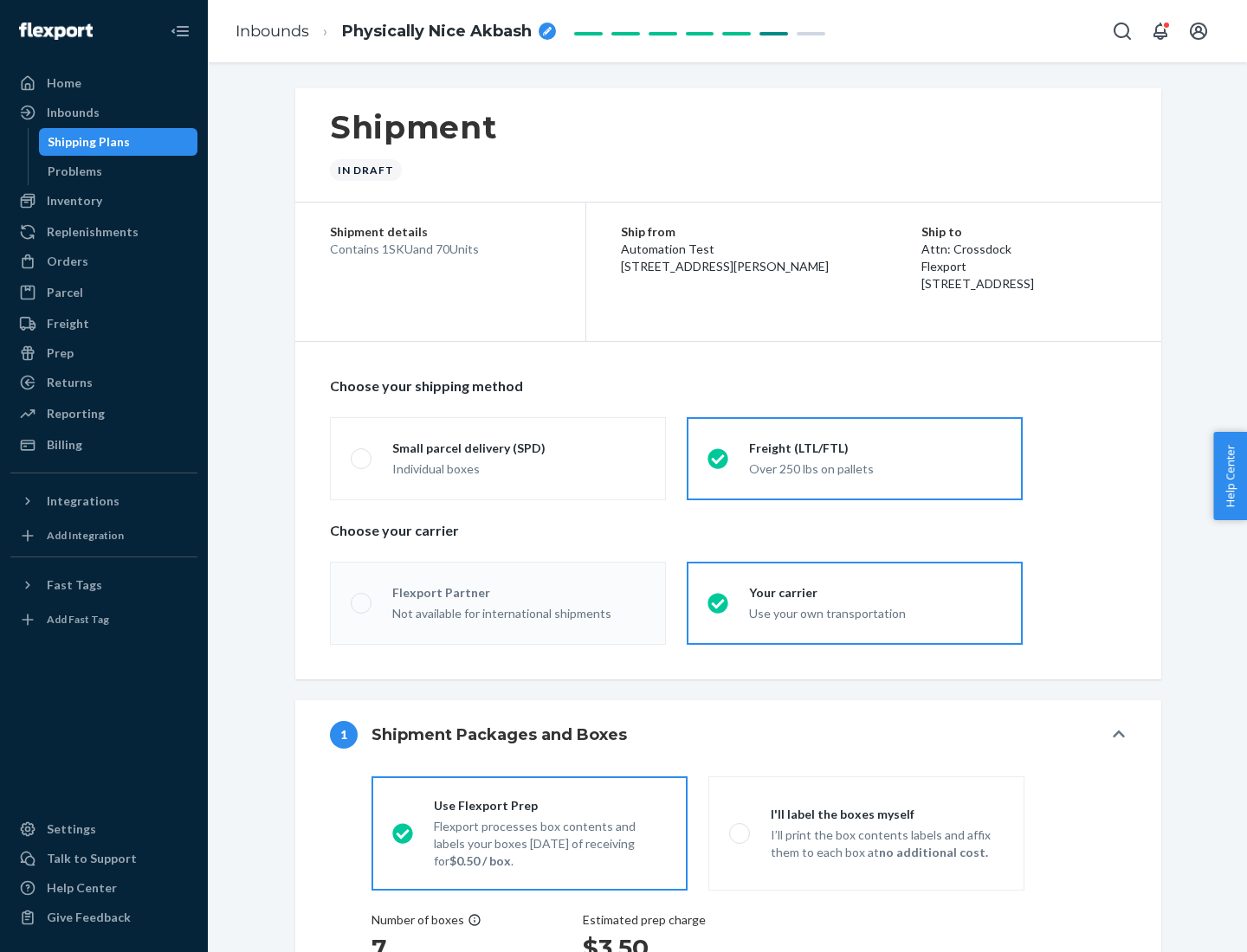
radio input "true"
radio input "false"
radio input "true"
radio input "false"
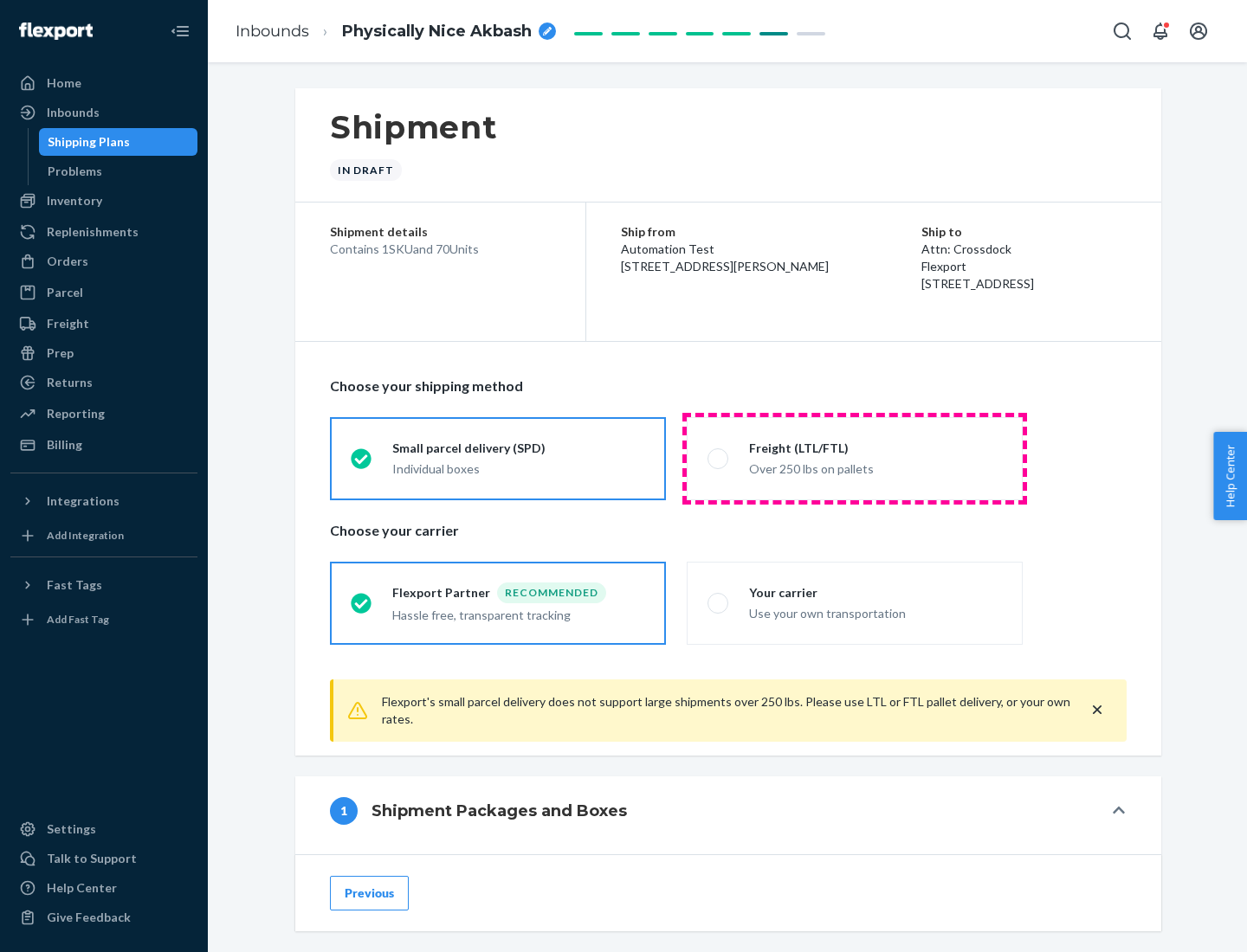
click at [854, 458] on div "Over 250 lbs on pallets" at bounding box center [875, 467] width 252 height 21
click at [719, 458] on input "Freight (LTL/FTL) Over 250 lbs on pallets" at bounding box center [713, 459] width 12 height 12
radio input "true"
radio input "false"
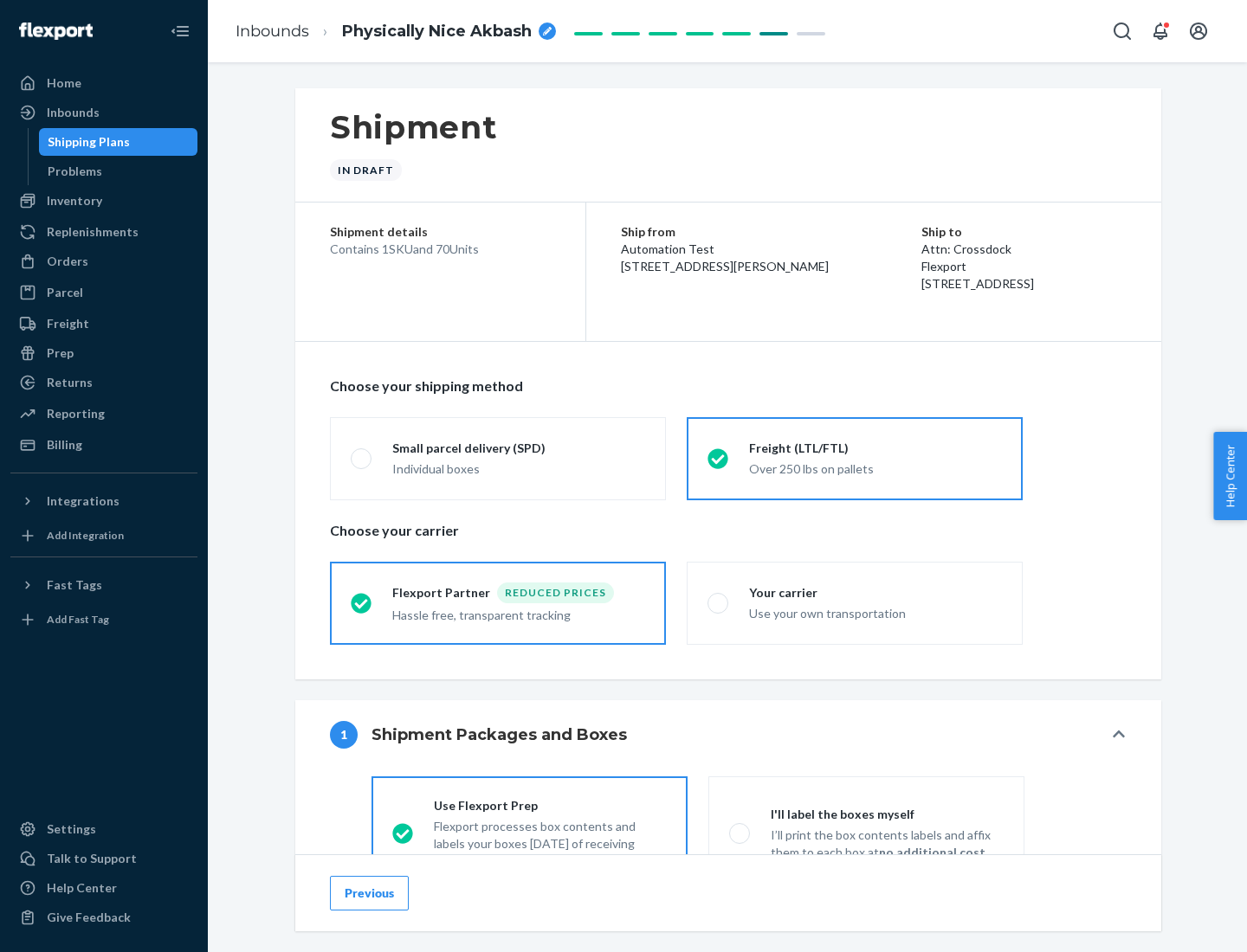
scroll to position [96, 0]
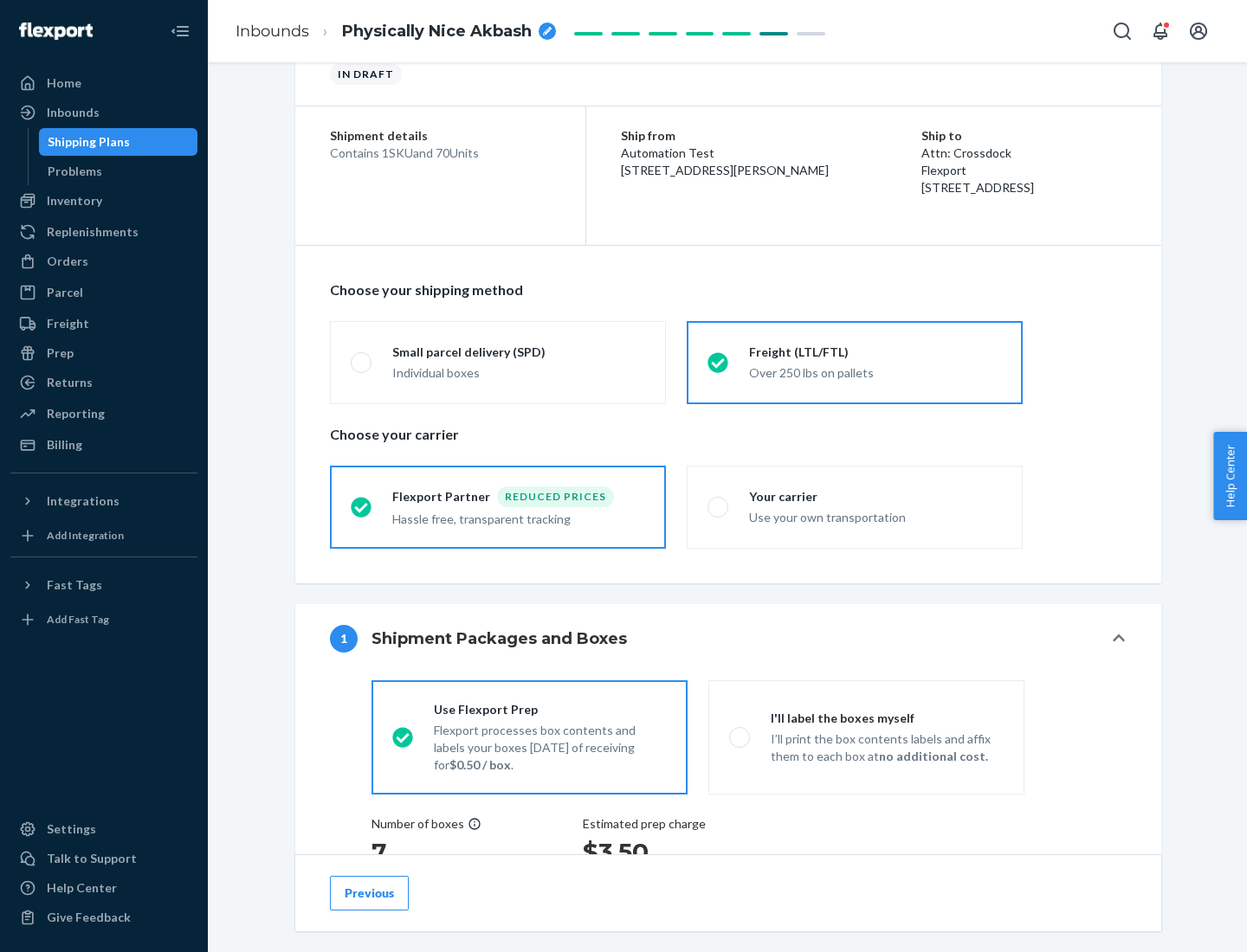
click at [854, 507] on div "Use your own transportation" at bounding box center [875, 516] width 252 height 21
click at [719, 507] on input "Your carrier Use your own transportation" at bounding box center [713, 507] width 12 height 12
radio input "true"
radio input "false"
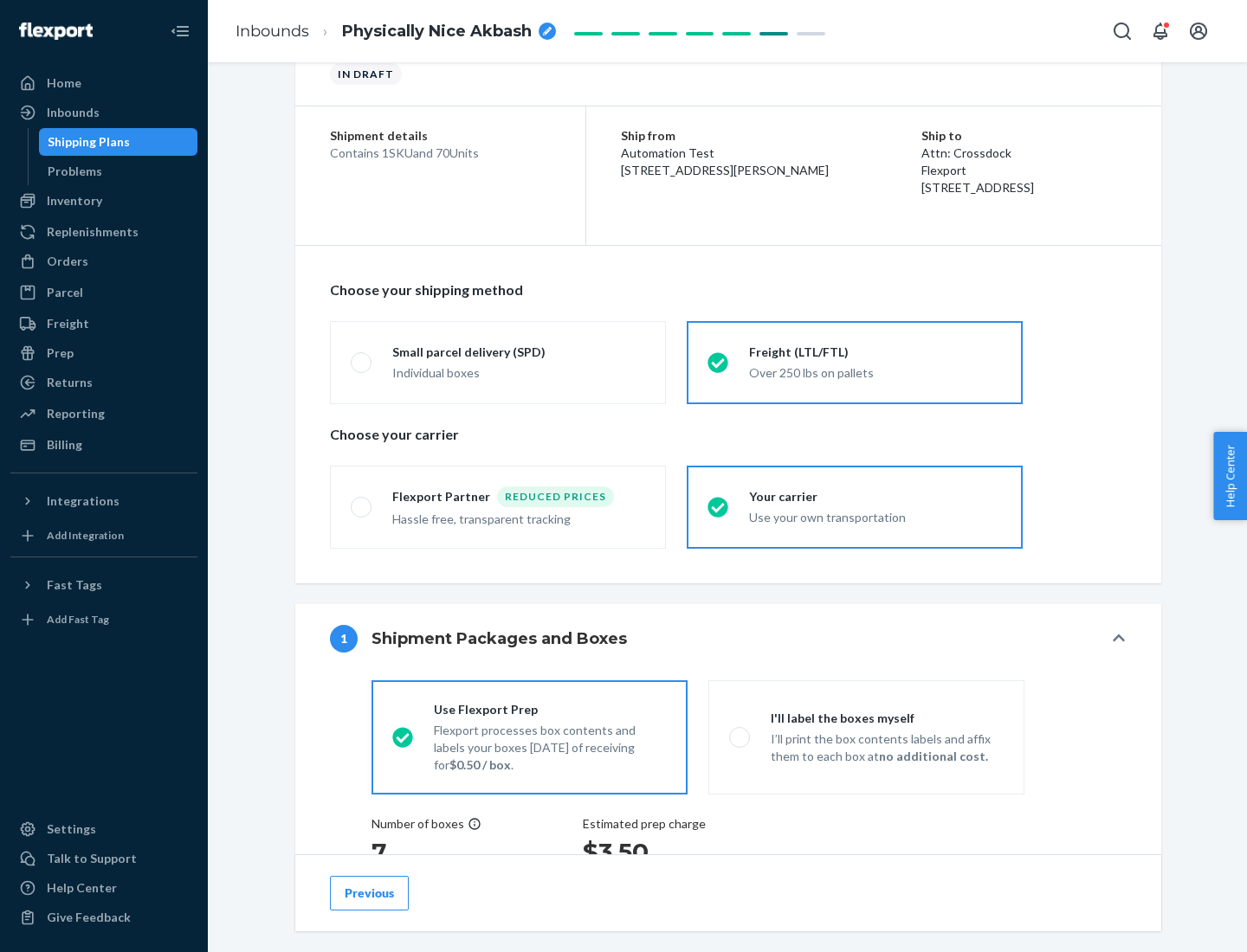
scroll to position [326, 0]
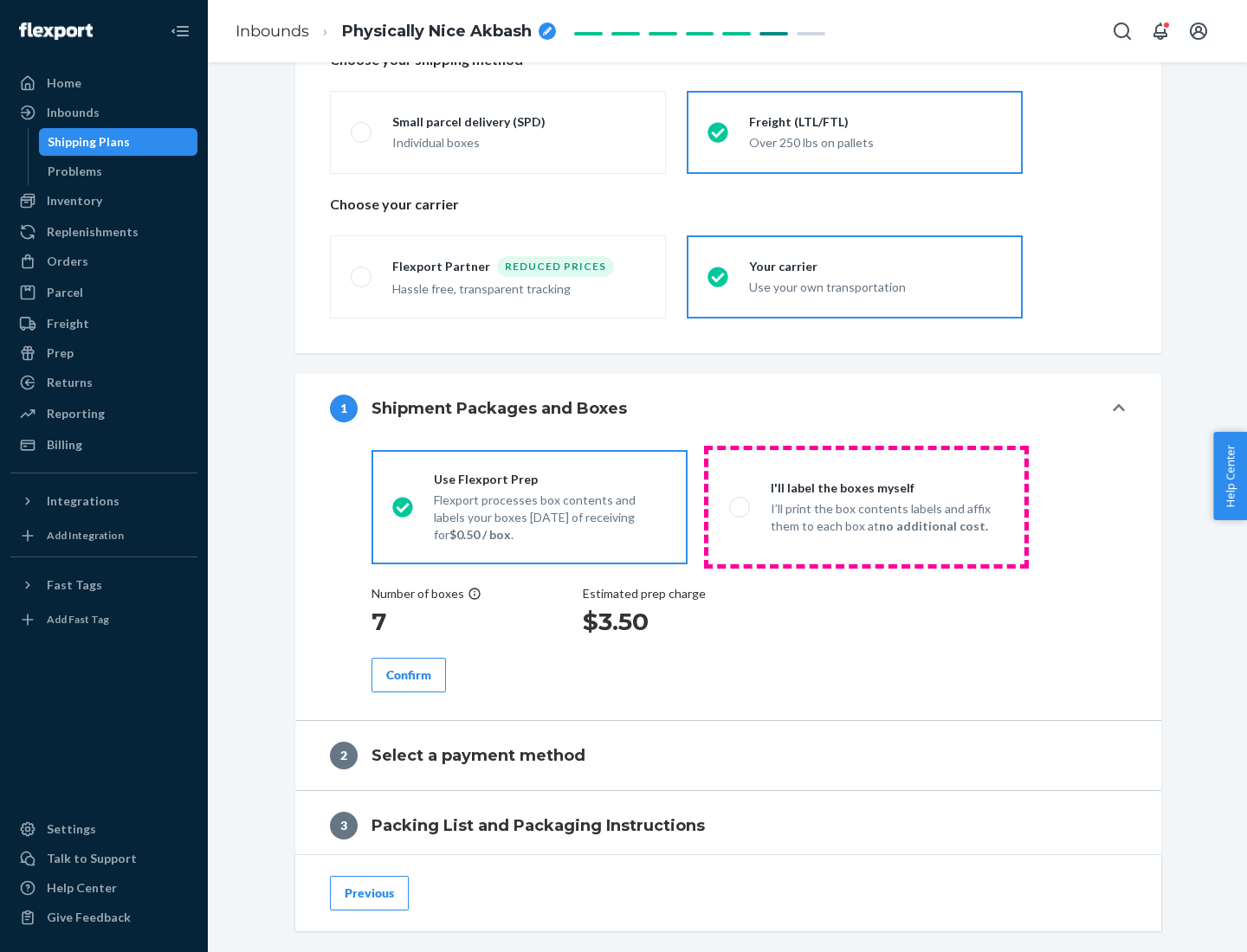
click at [866, 507] on p "I’ll print the box contents labels and affix them to each box at no additional …" at bounding box center [887, 517] width 233 height 35
click at [740, 507] on input "I'll label the boxes myself I’ll print the box contents labels and affix them t…" at bounding box center [734, 507] width 12 height 12
radio input "true"
radio input "false"
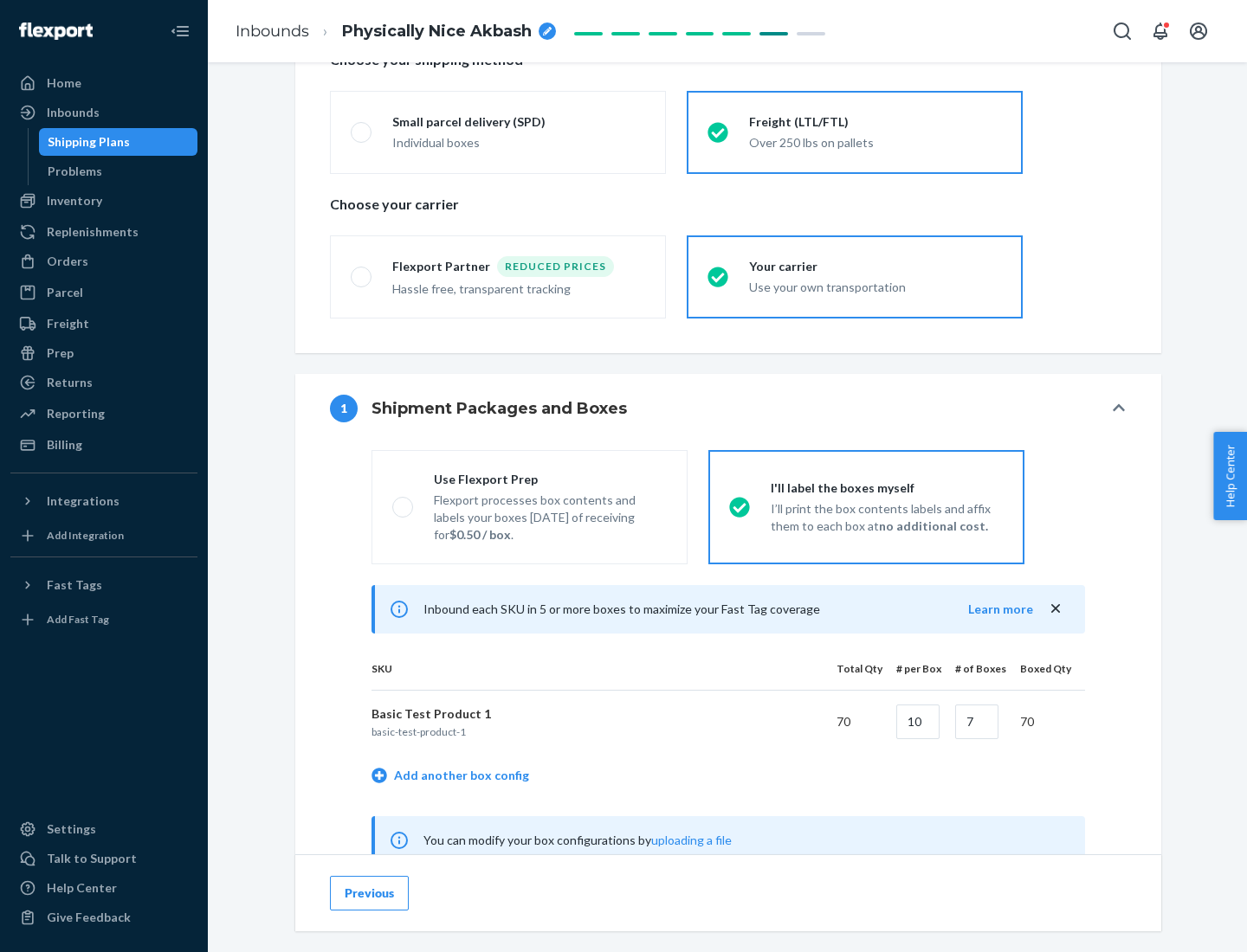
scroll to position [541, 0]
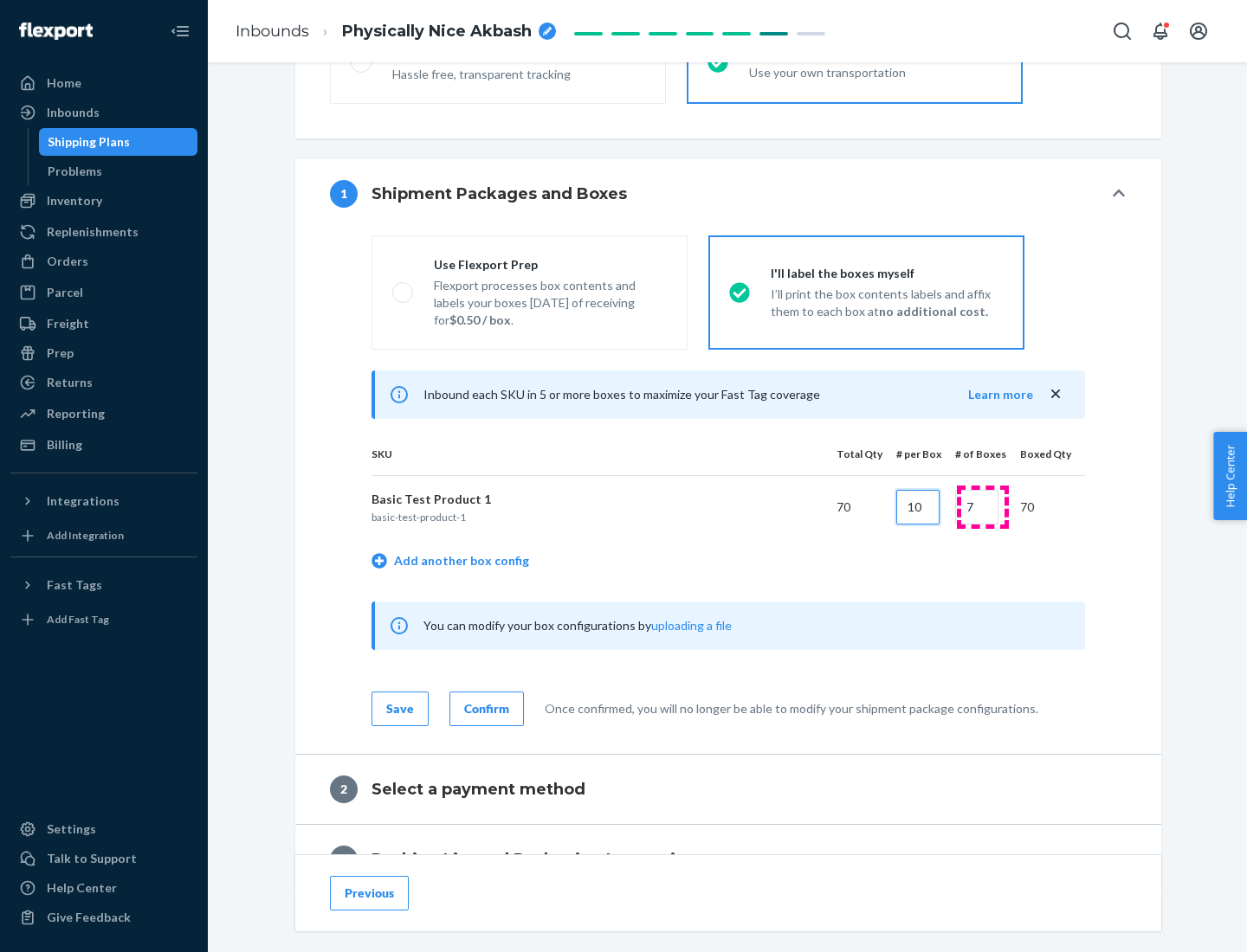
type input "10"
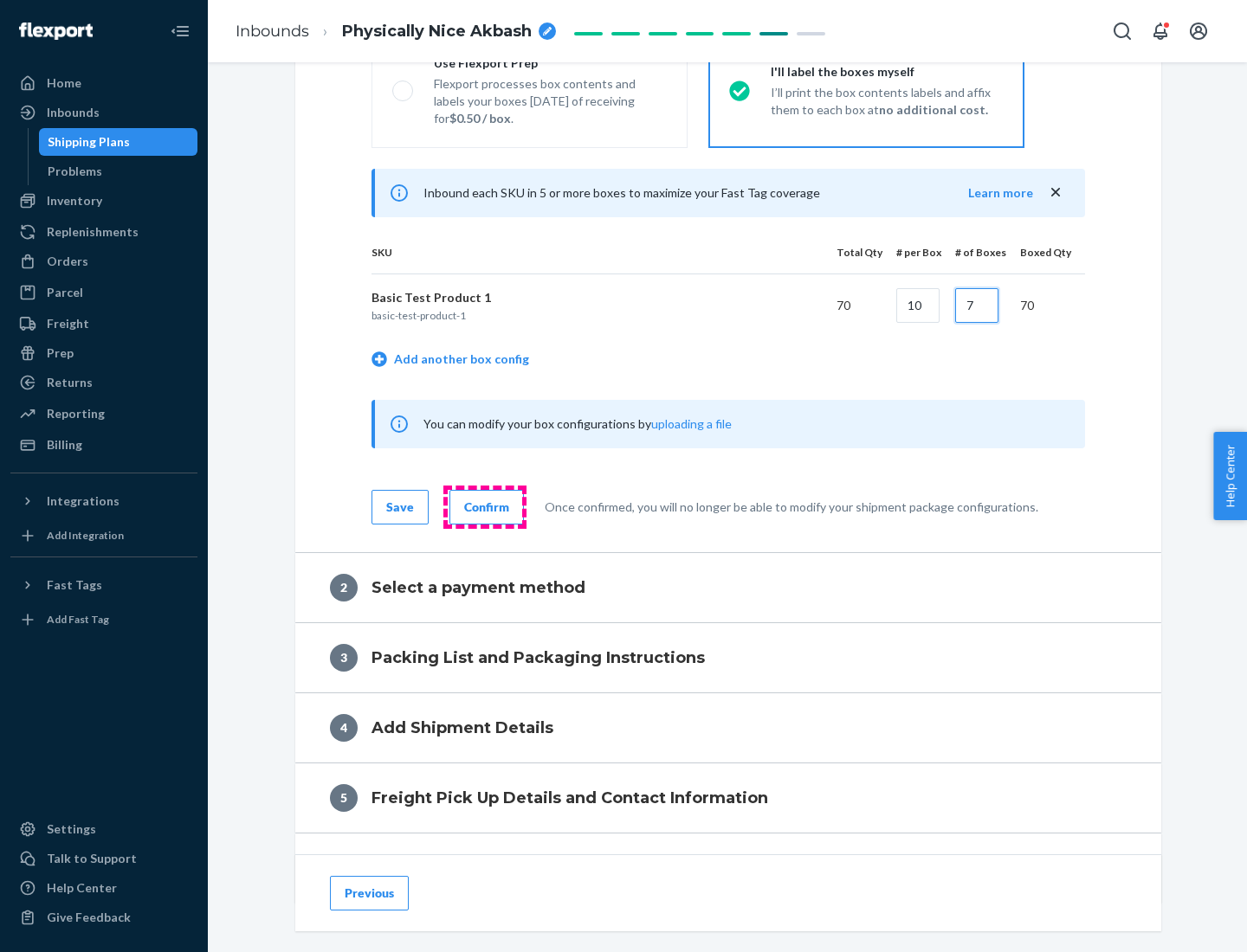
type input "7"
click at [484, 507] on div "Confirm" at bounding box center [486, 507] width 45 height 17
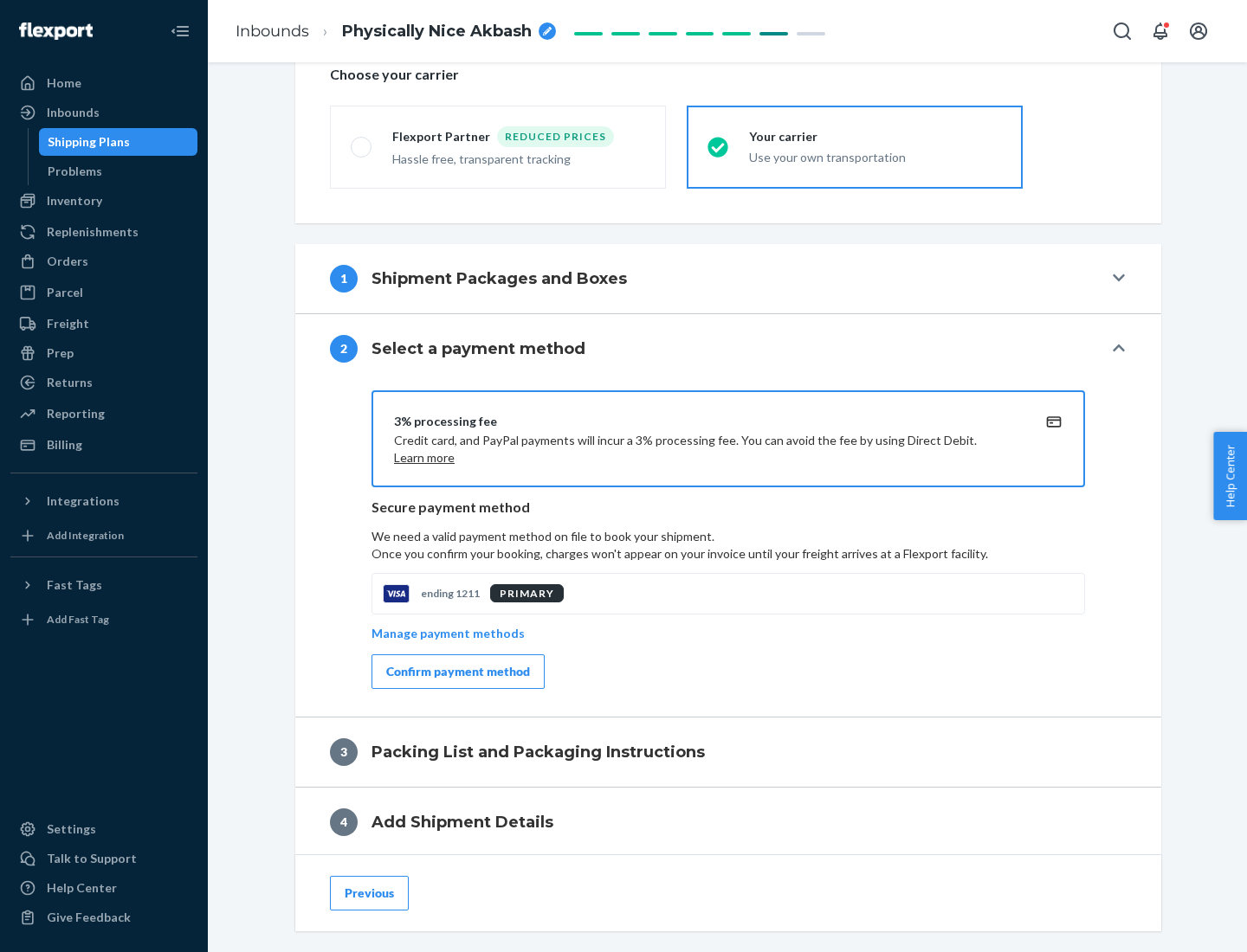
scroll to position [621, 0]
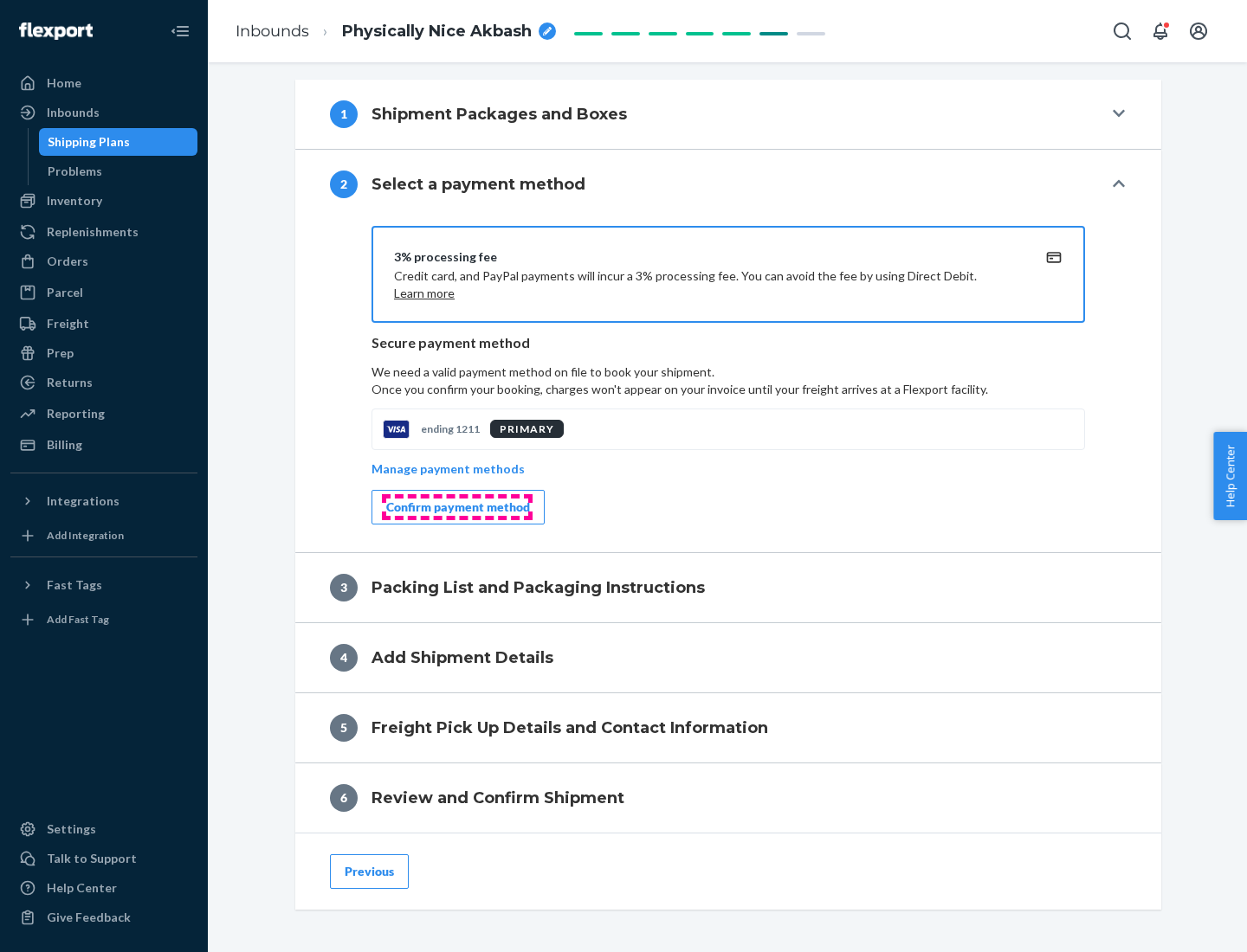
click at [456, 507] on div "Confirm payment method" at bounding box center [458, 507] width 144 height 17
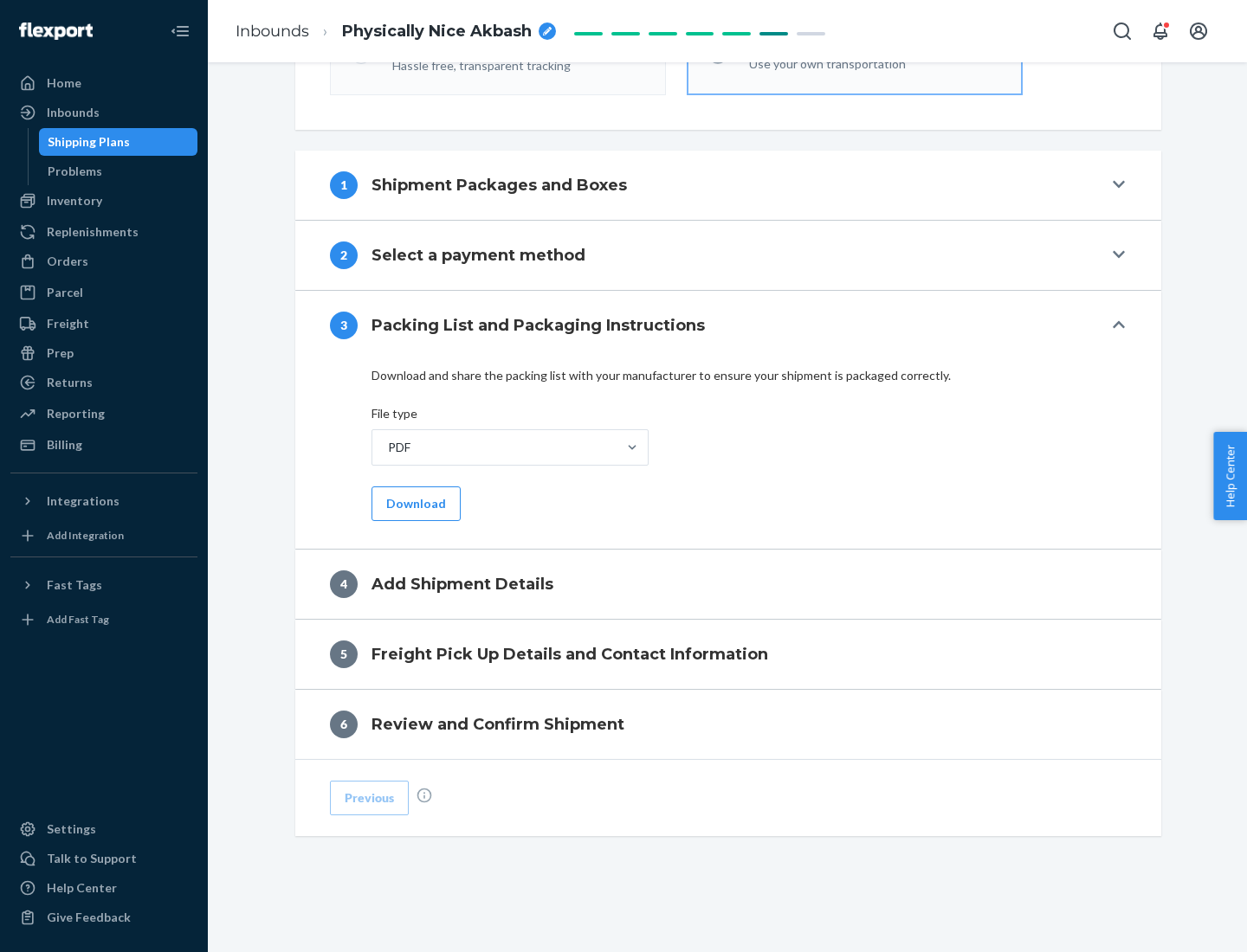
scroll to position [546, 0]
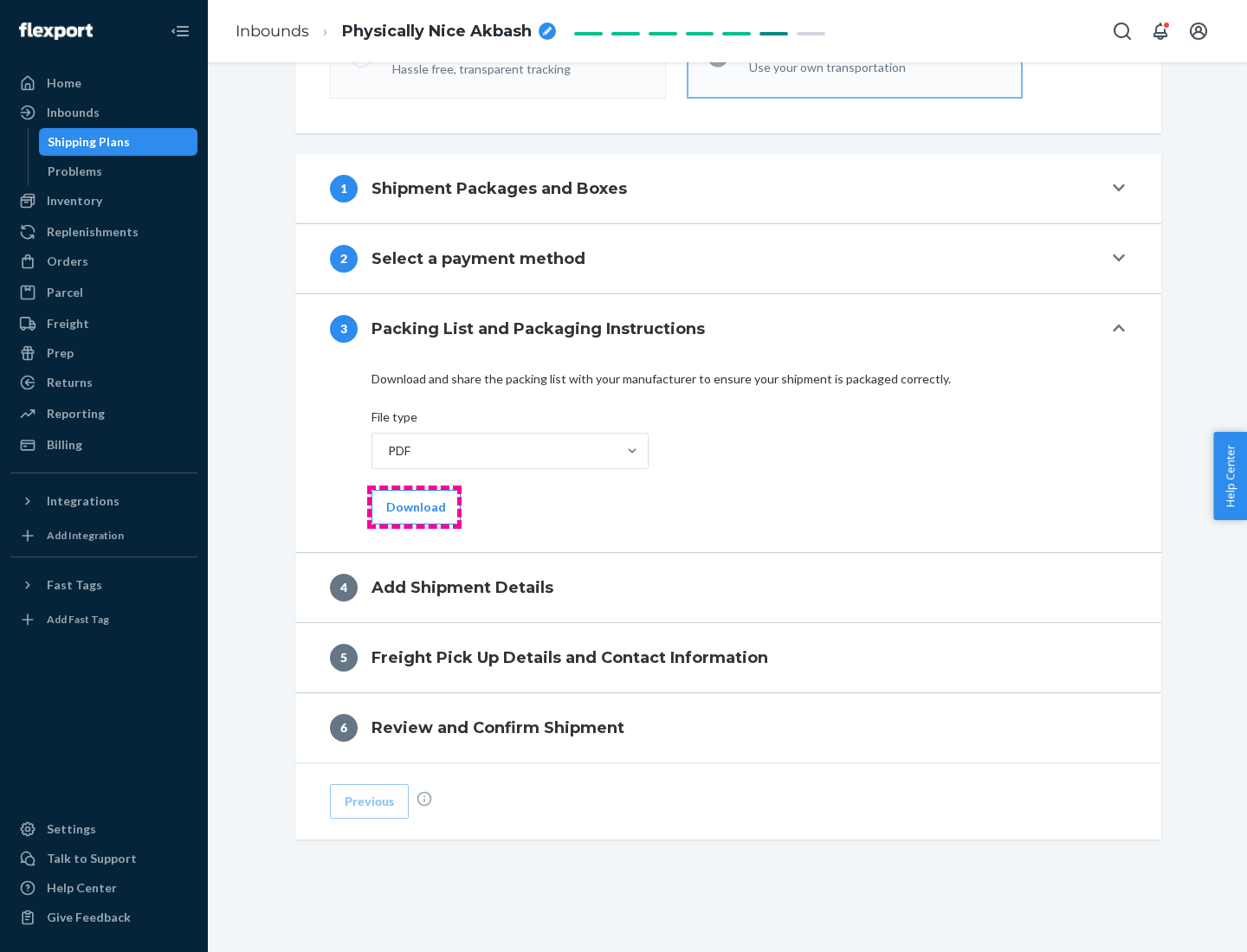
click at [414, 507] on button "Download" at bounding box center [416, 507] width 89 height 35
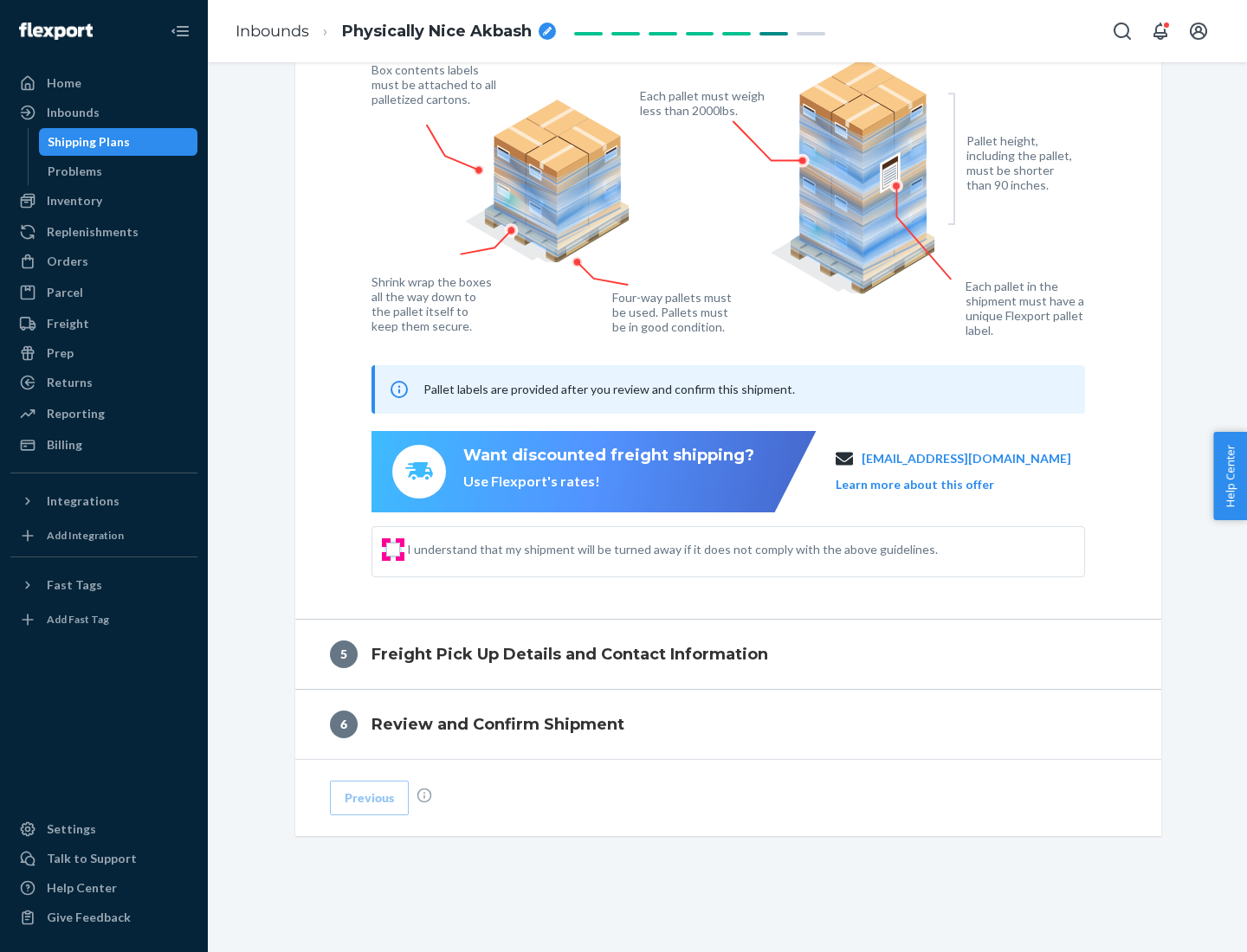
click at [393, 549] on input "I understand that my shipment will be turned away if it does not comply with th…" at bounding box center [393, 549] width 13 height 13
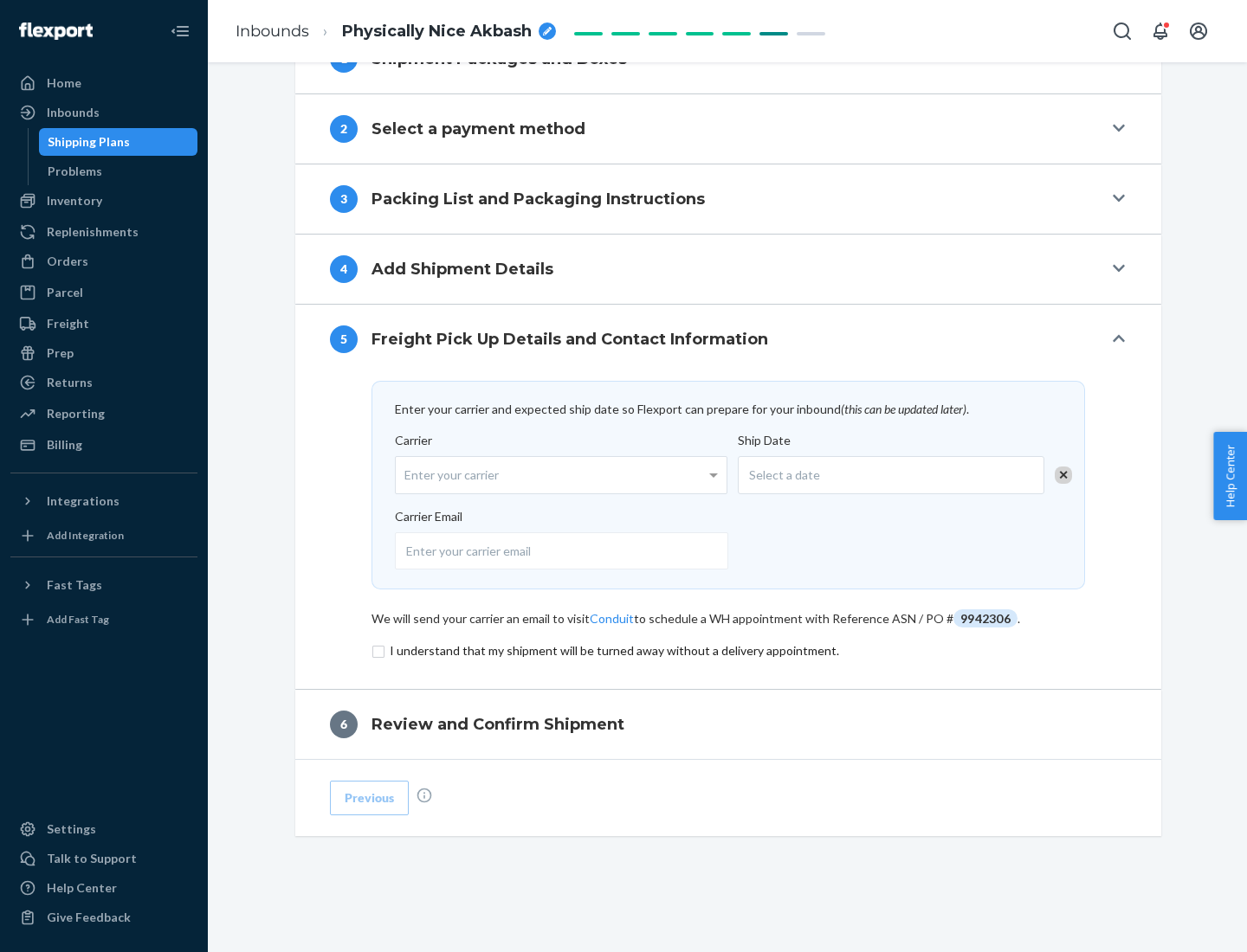
click at [728, 650] on input "checkbox" at bounding box center [728, 651] width 713 height 21
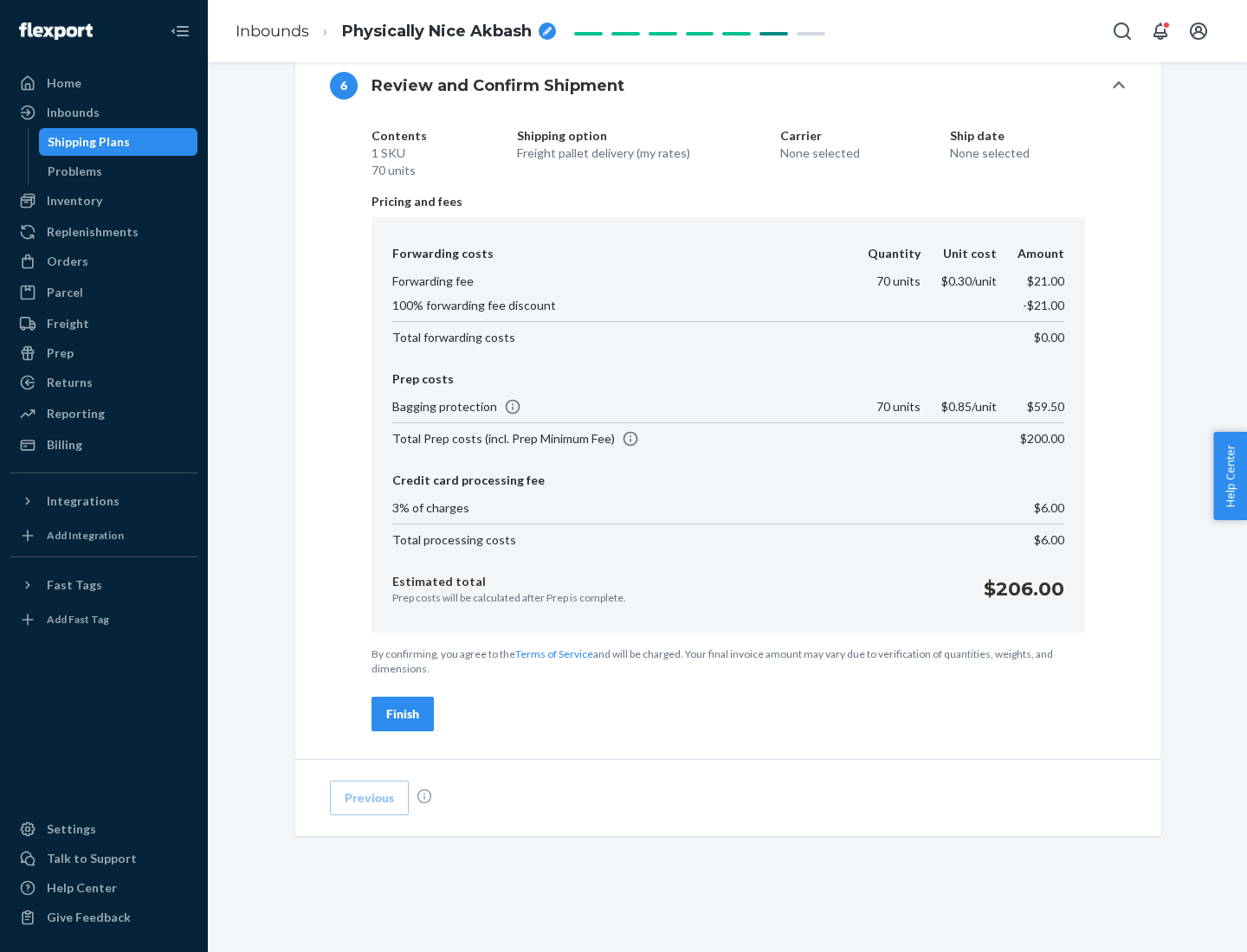
click at [402, 714] on div "Finish" at bounding box center [402, 714] width 33 height 17
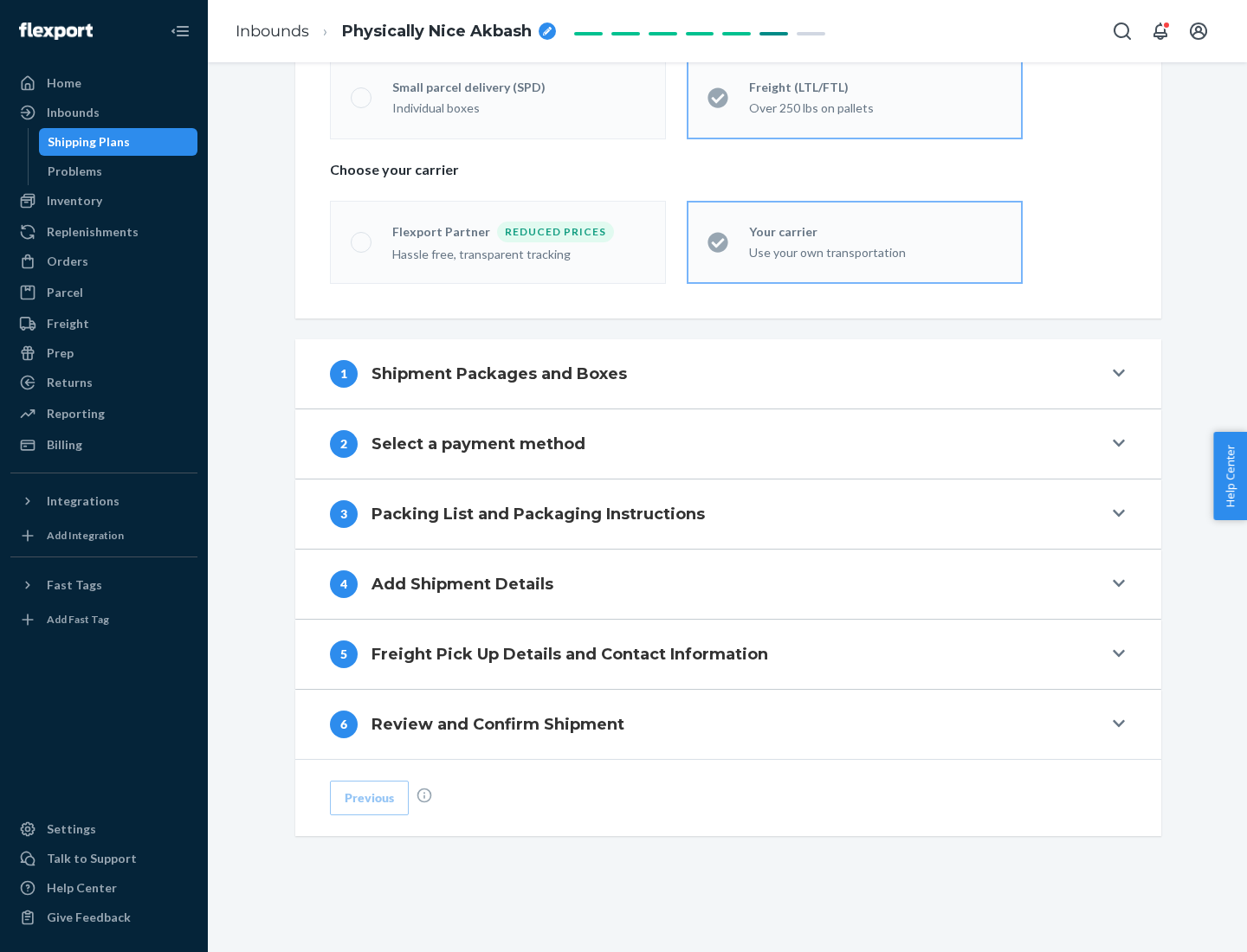
scroll to position [361, 0]
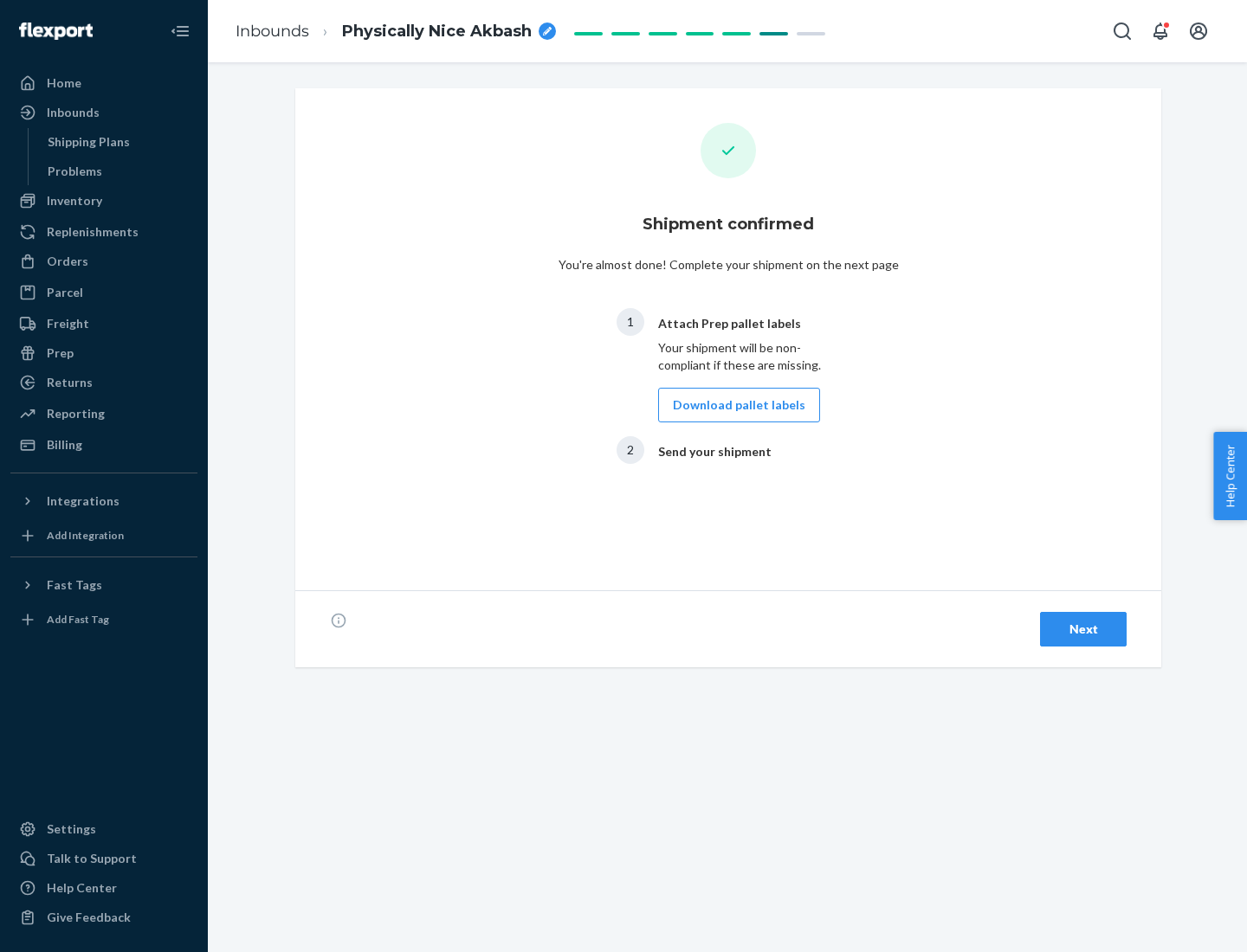
click at [734, 405] on button "Download pallet labels" at bounding box center [738, 405] width 162 height 35
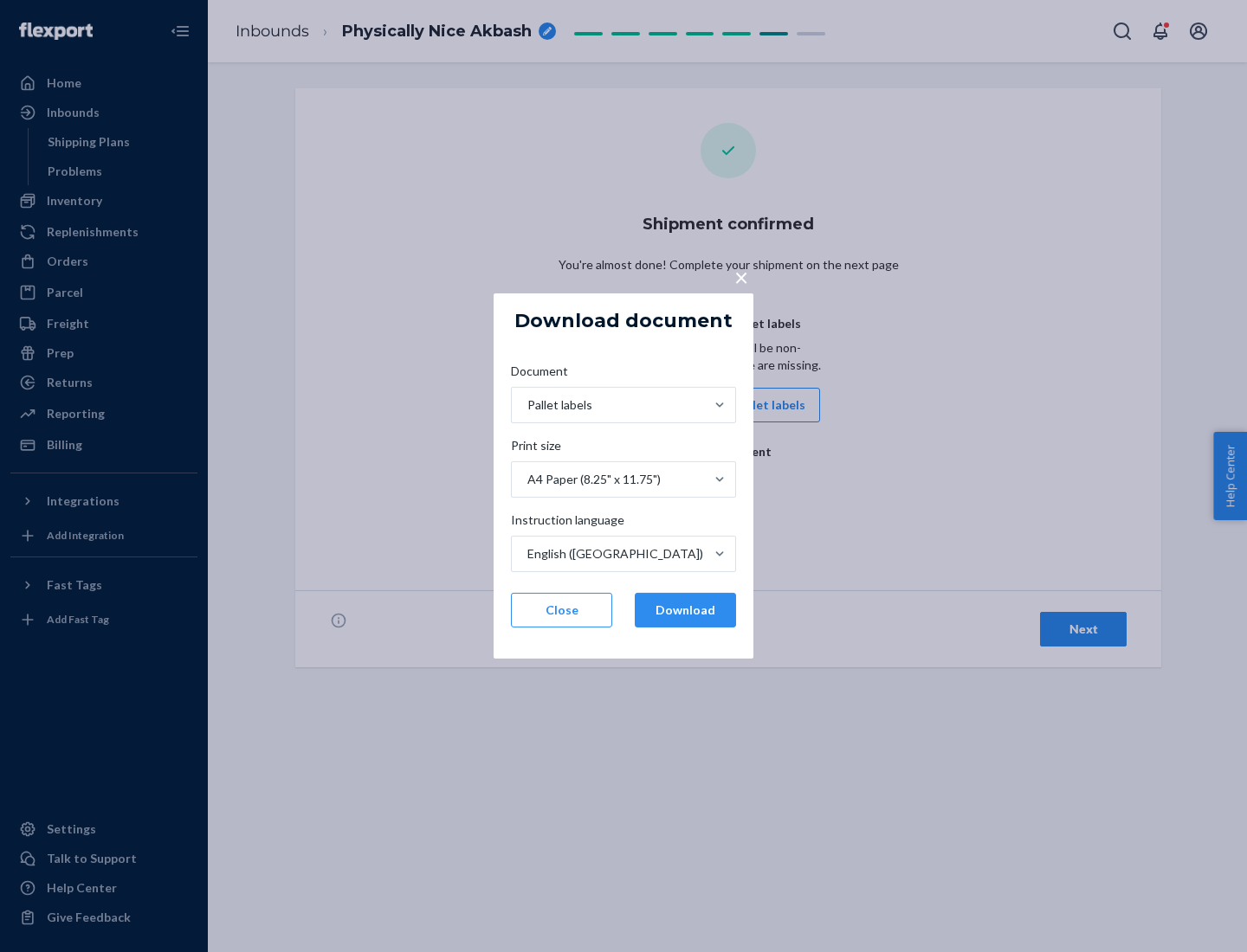
click at [684, 610] on button "Download" at bounding box center [685, 610] width 102 height 35
click at [740, 276] on span "×" at bounding box center [741, 276] width 13 height 30
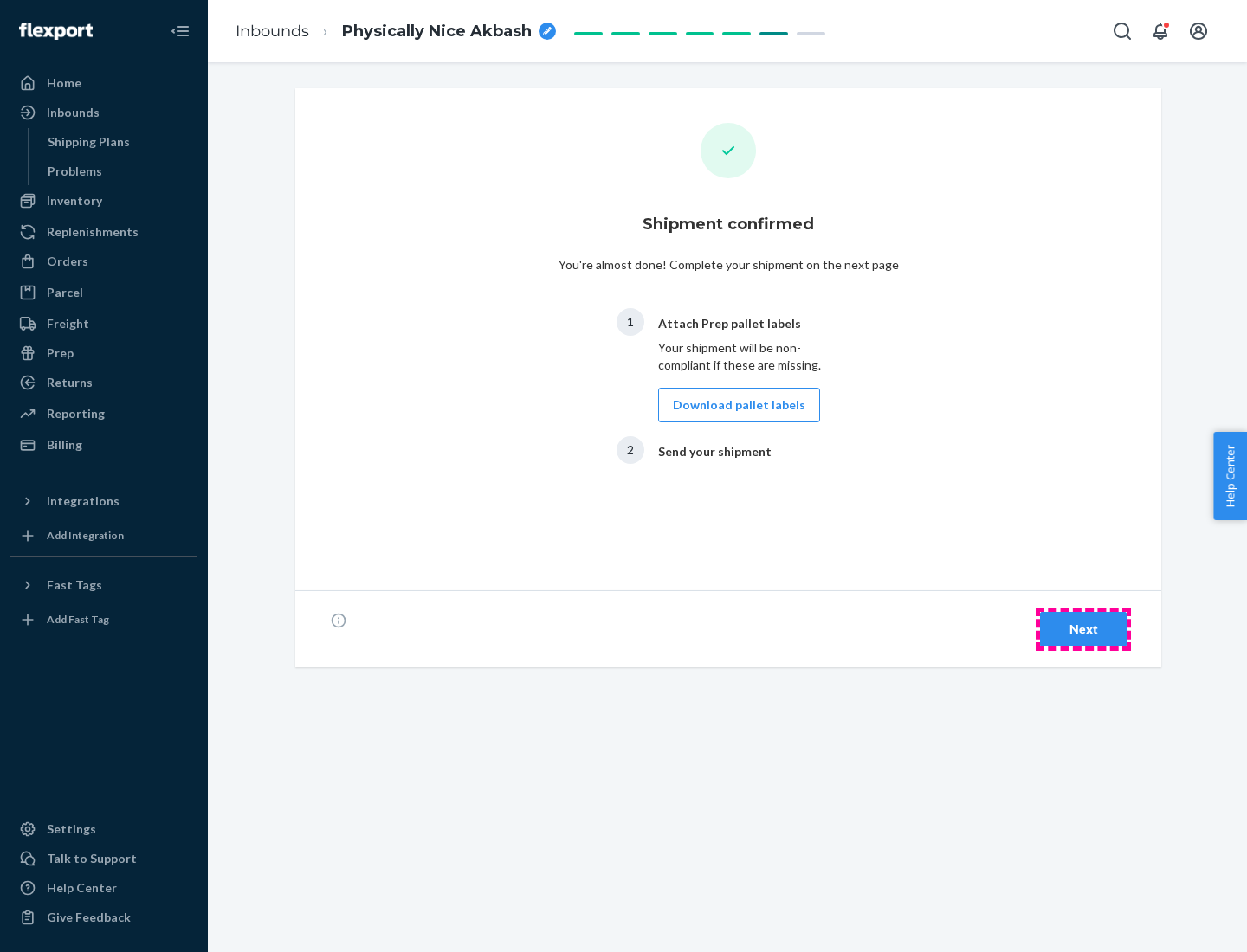
click at [1083, 630] on div "Next" at bounding box center [1083, 630] width 58 height 17
